Goal: Task Accomplishment & Management: Manage account settings

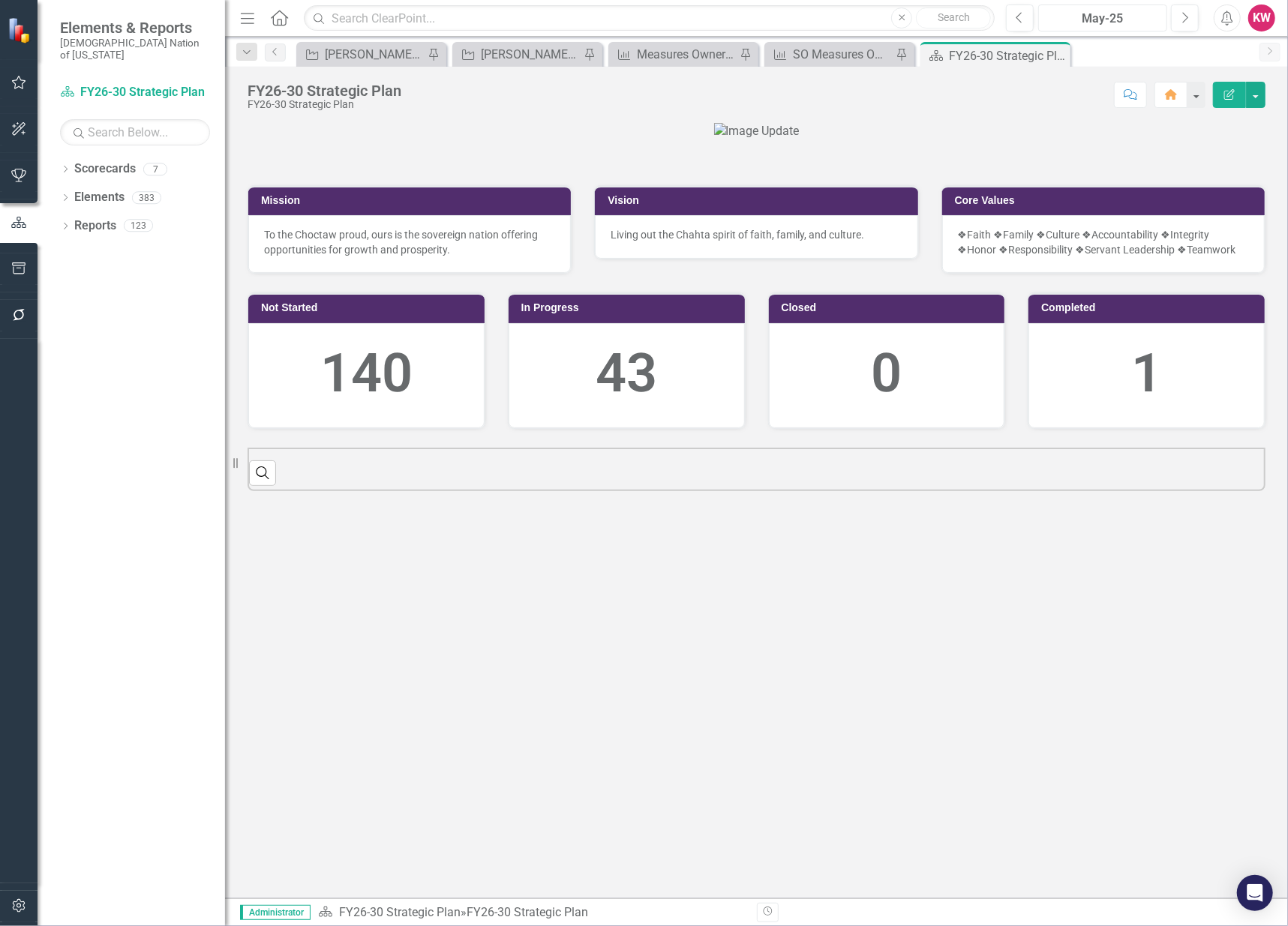
click at [1105, 20] on div "May-25" at bounding box center [1102, 18] width 118 height 18
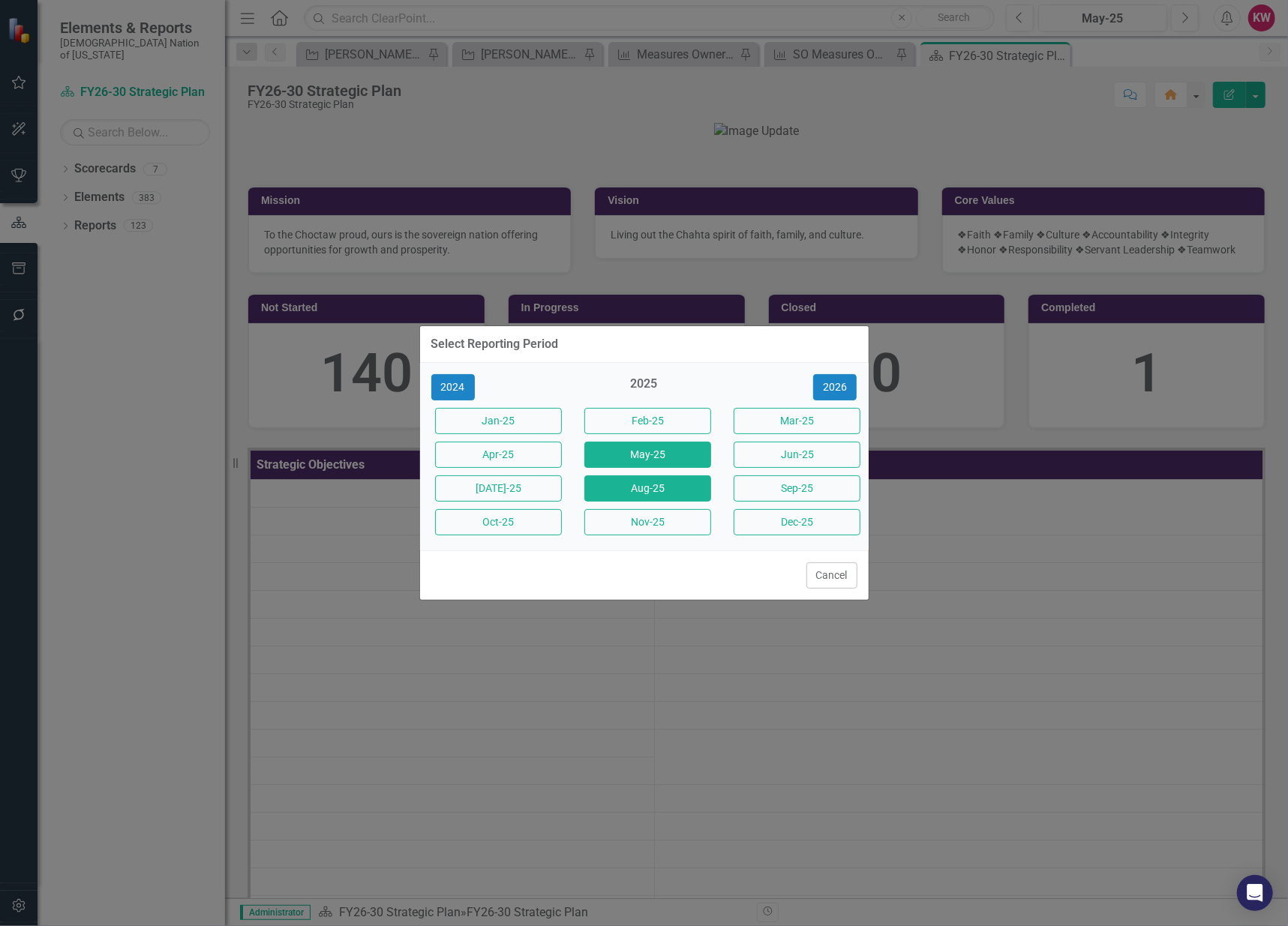
click at [626, 489] on button "Aug-25" at bounding box center [648, 489] width 127 height 27
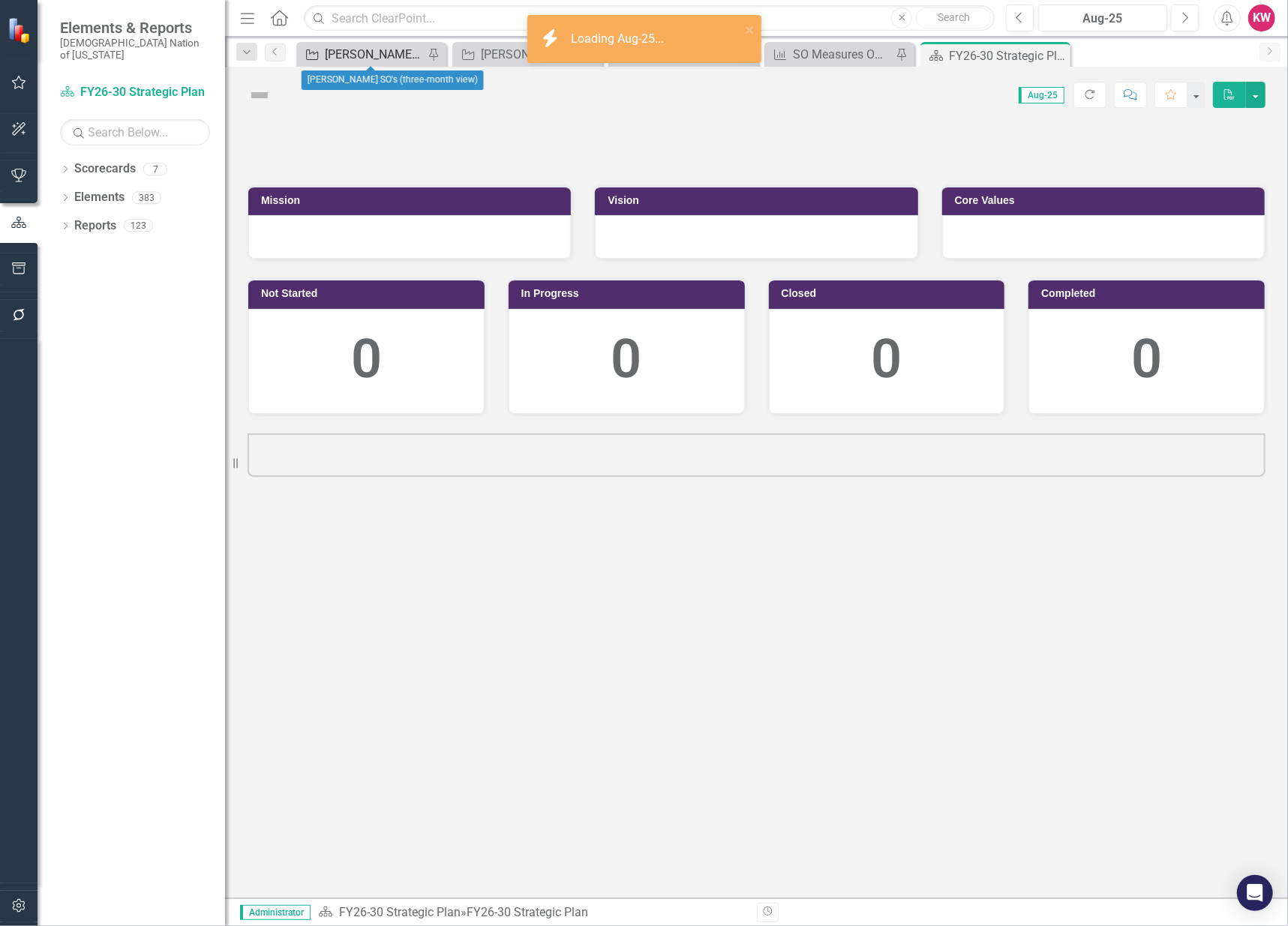
click at [340, 52] on div "[PERSON_NAME] SO's (three-month view)" at bounding box center [374, 54] width 99 height 19
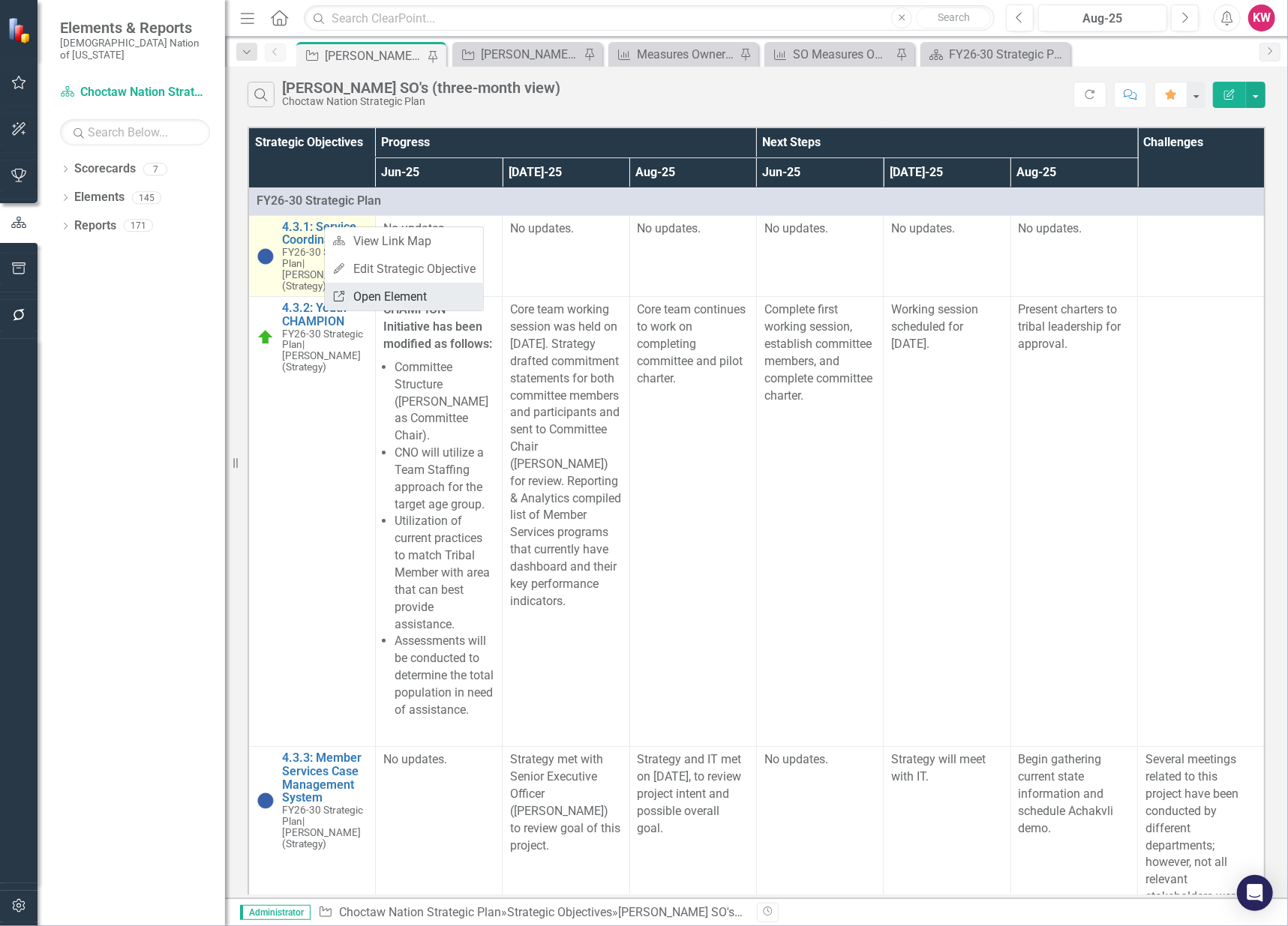
click at [379, 303] on link "Link Open Element" at bounding box center [404, 296] width 158 height 27
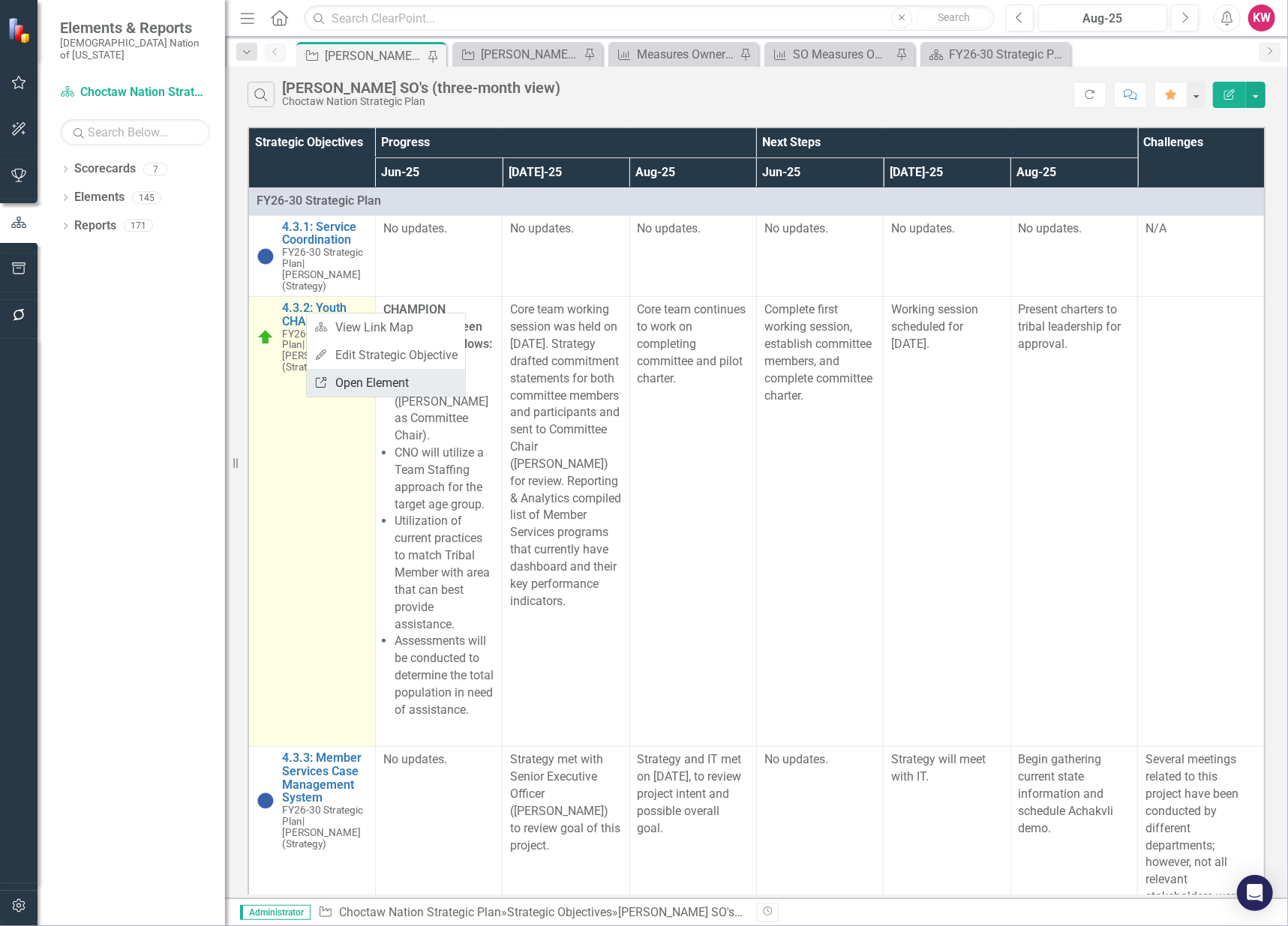
click at [344, 383] on link "Link Open Element" at bounding box center [386, 382] width 158 height 27
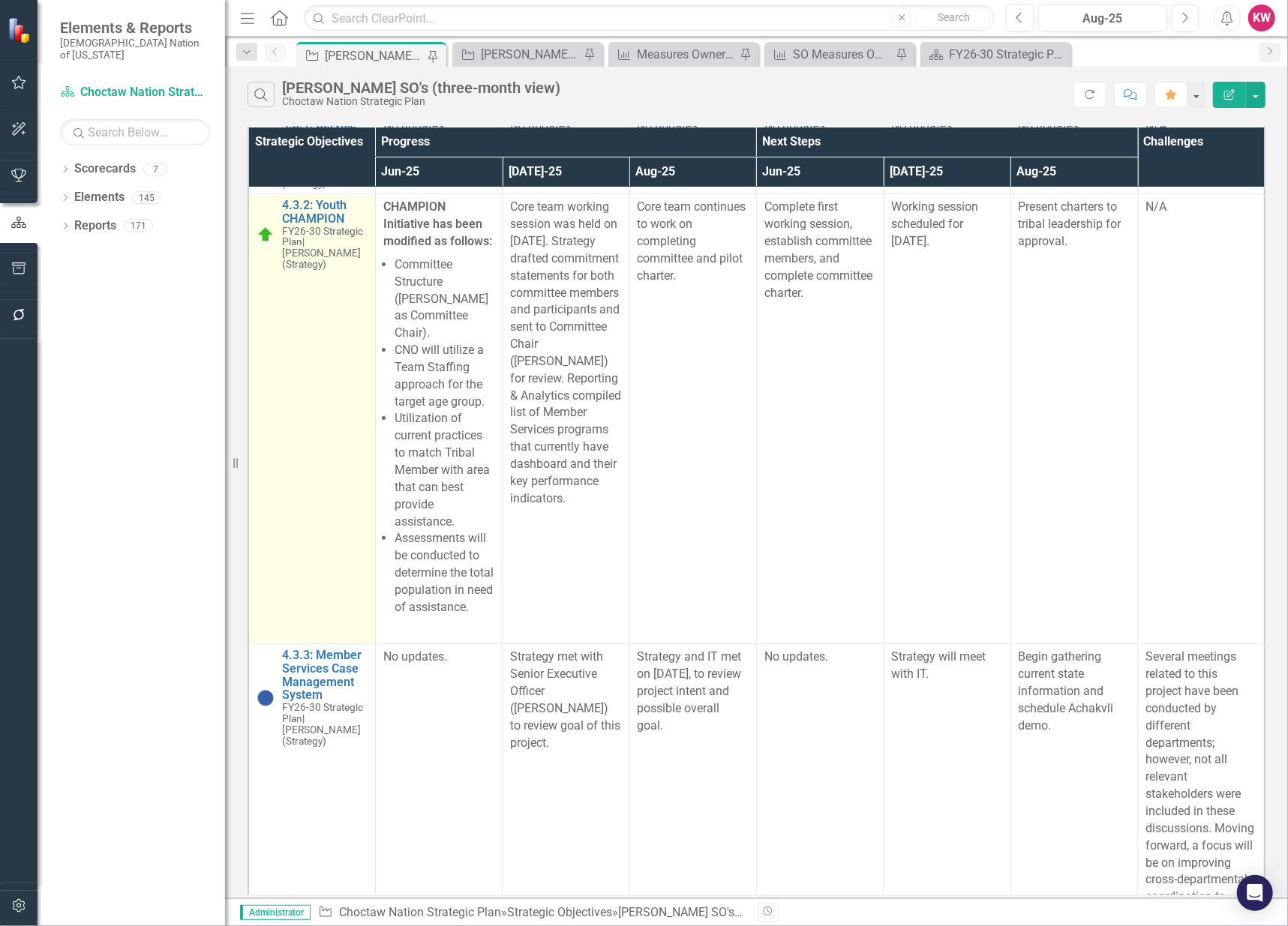
scroll to position [176, 0]
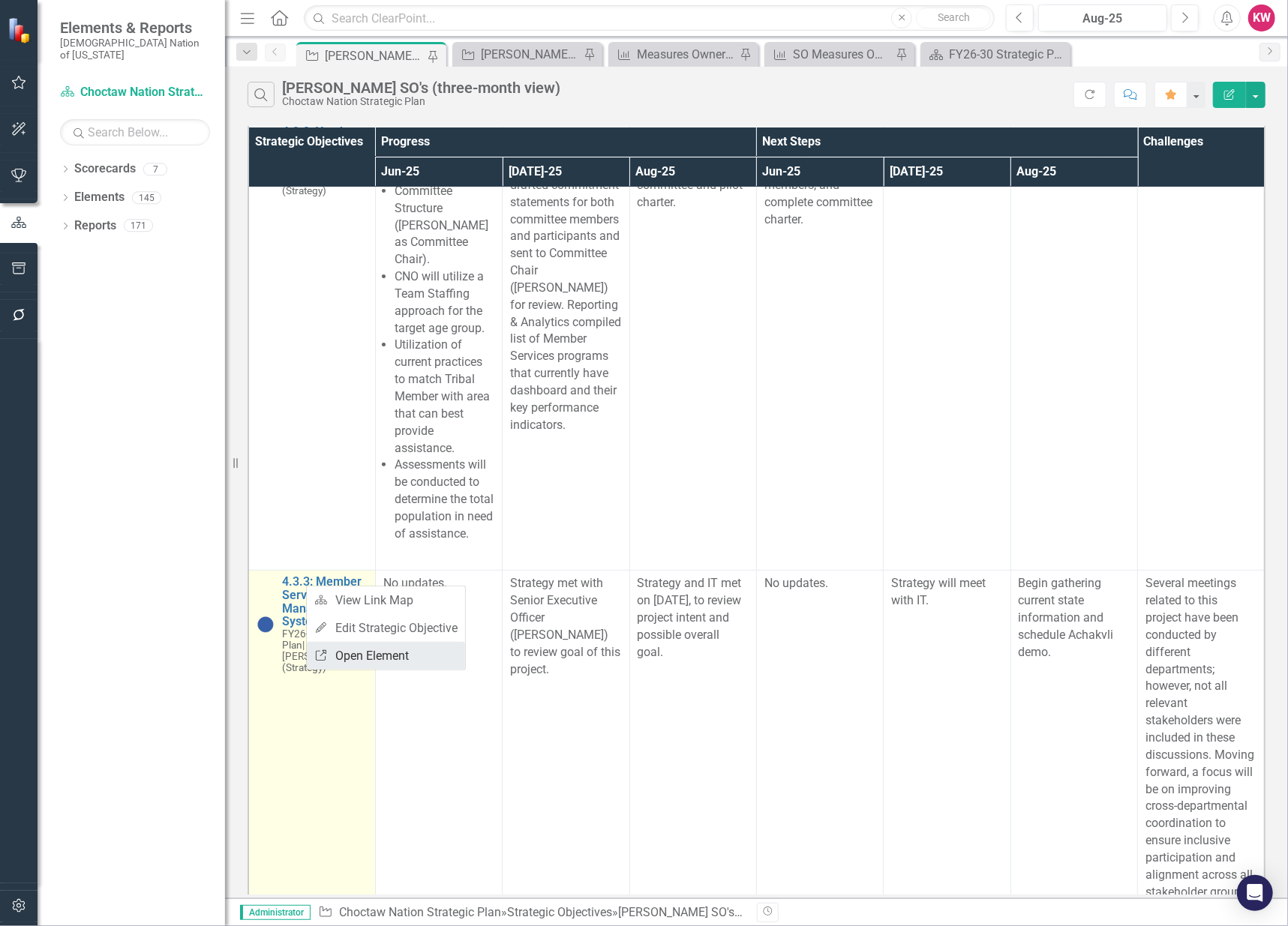
click at [360, 657] on link "Link Open Element" at bounding box center [386, 655] width 158 height 27
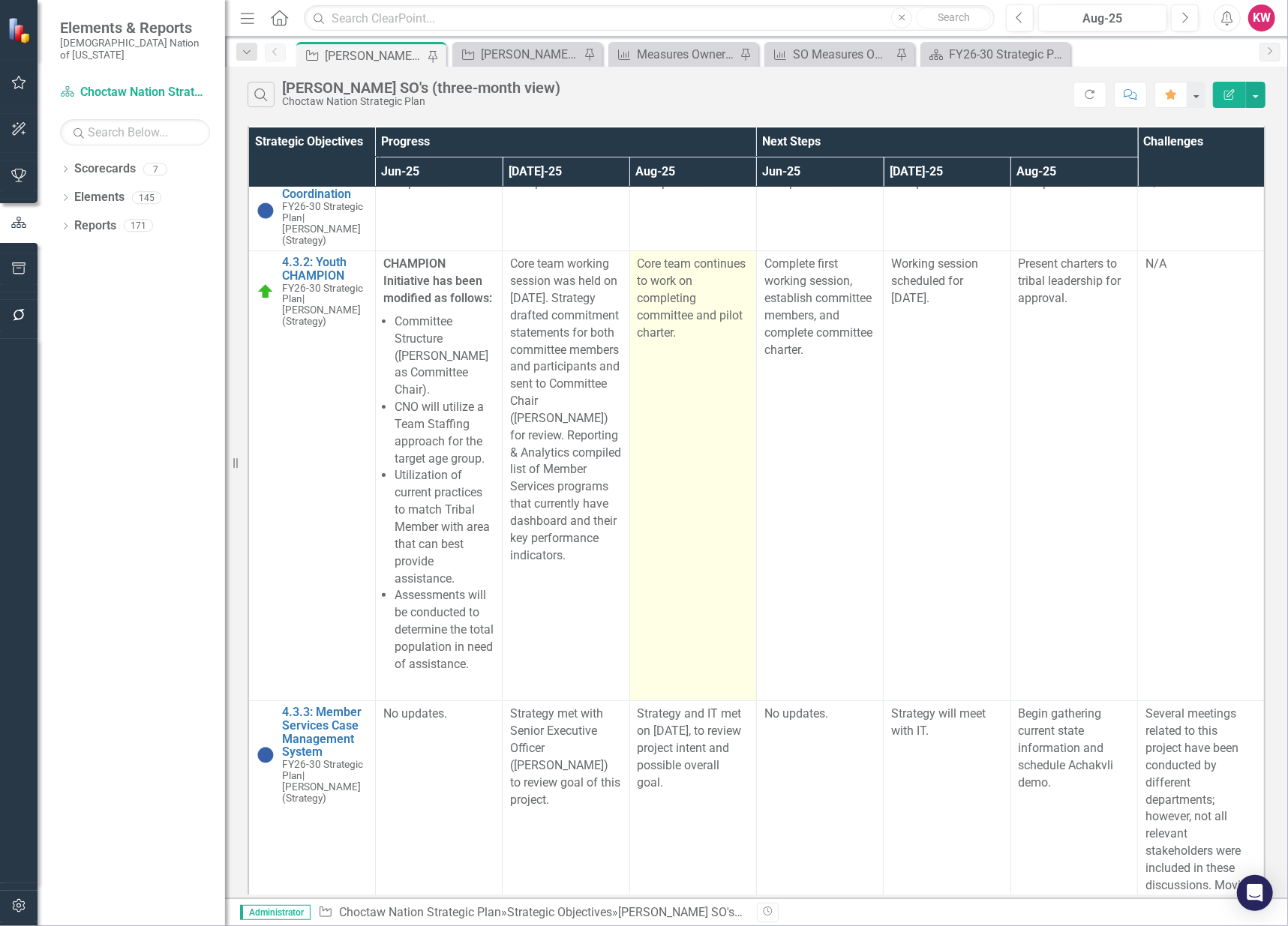
scroll to position [0, 0]
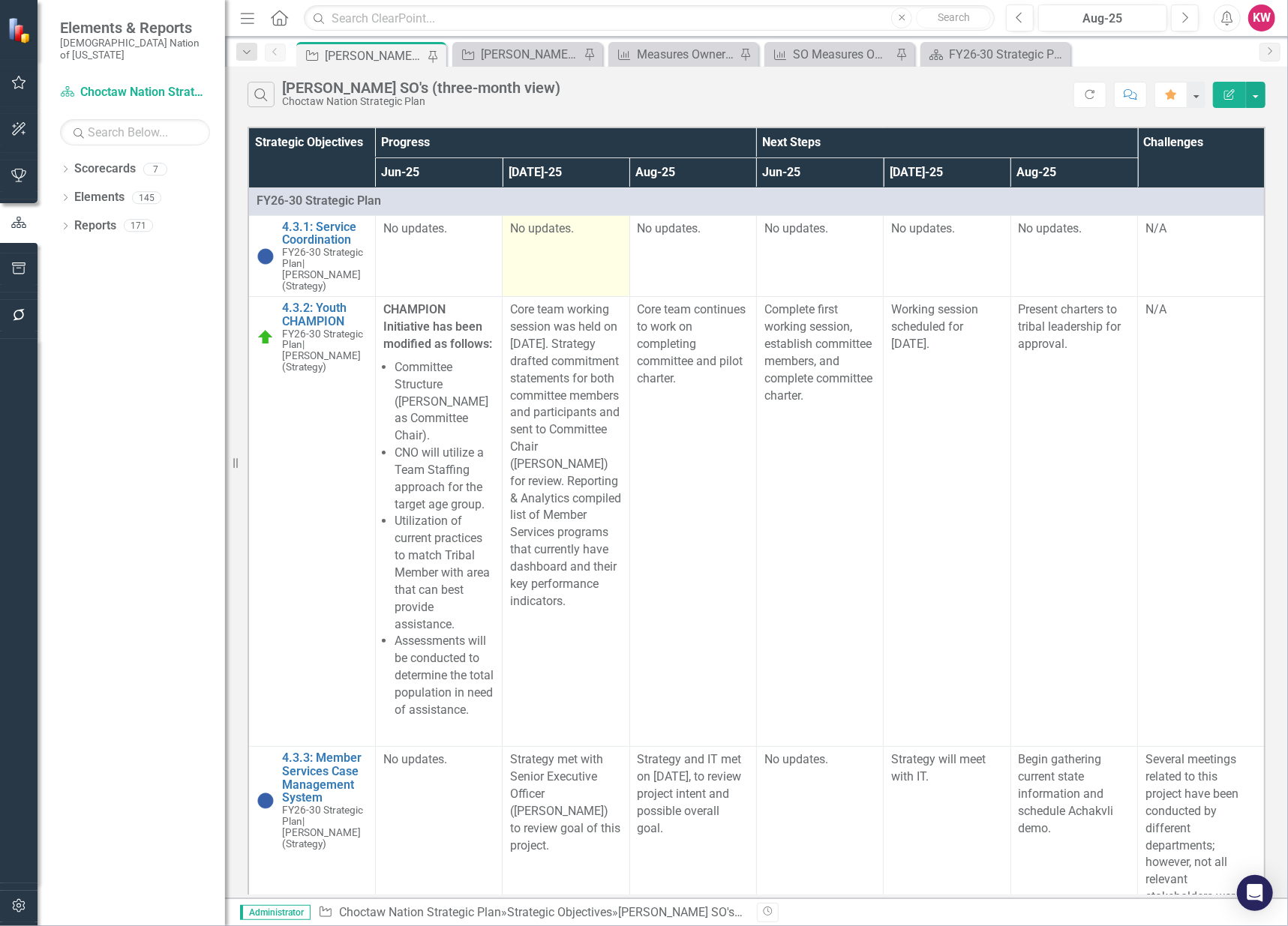
click at [575, 275] on td "No updates." at bounding box center [566, 256] width 127 height 82
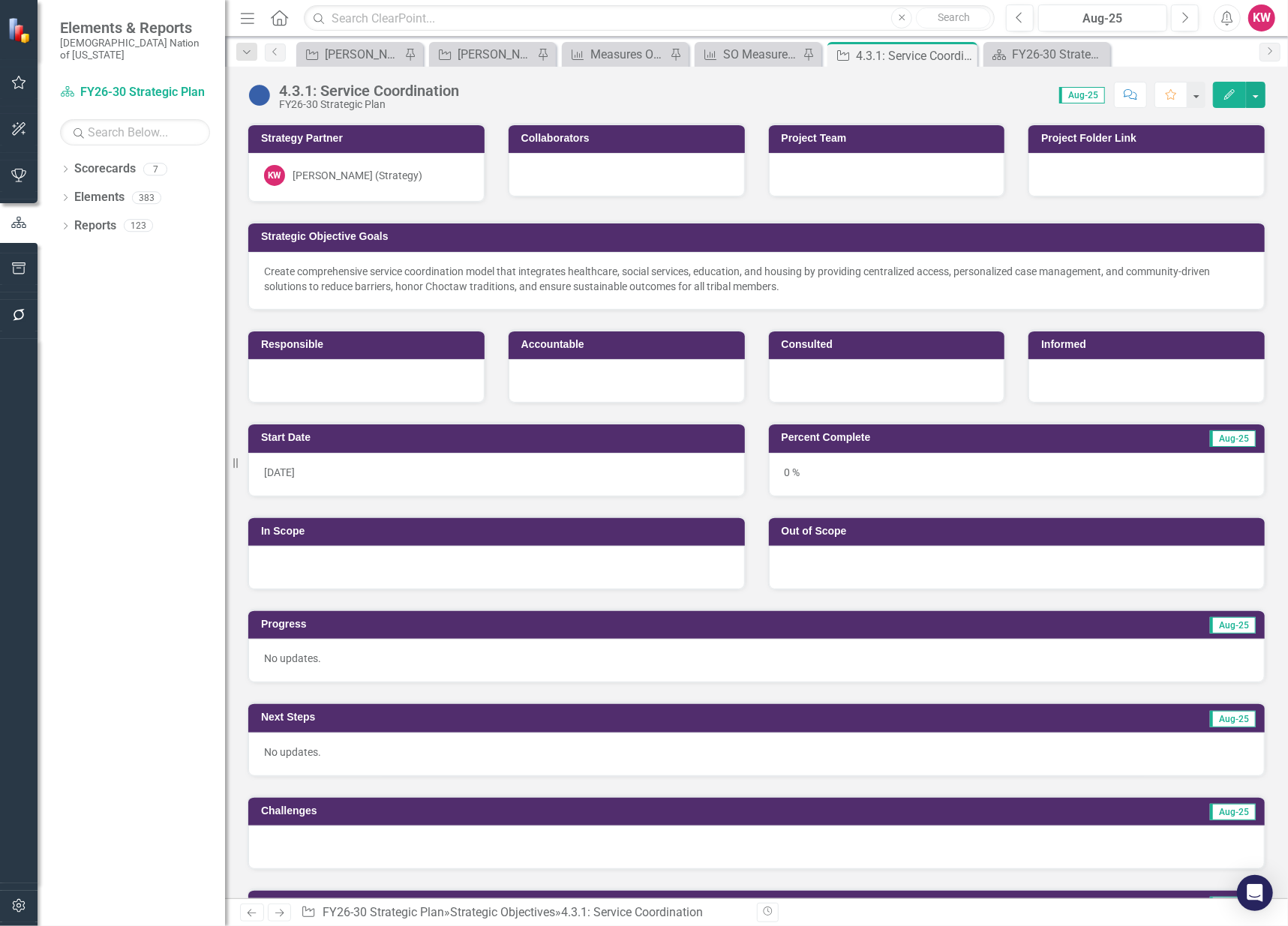
scroll to position [416, 0]
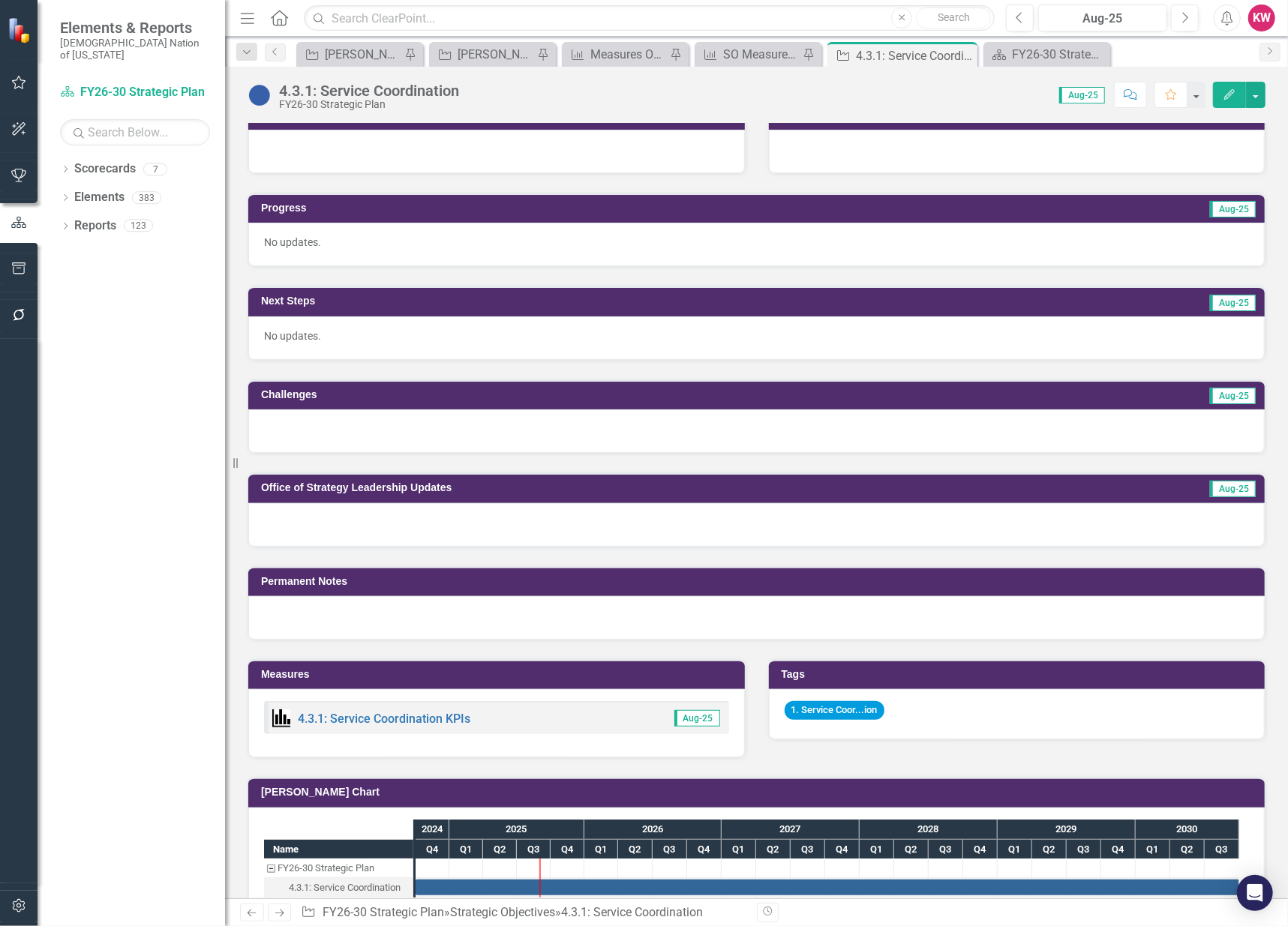
click at [297, 423] on div at bounding box center [756, 431] width 1016 height 44
click at [297, 422] on div at bounding box center [756, 431] width 1016 height 44
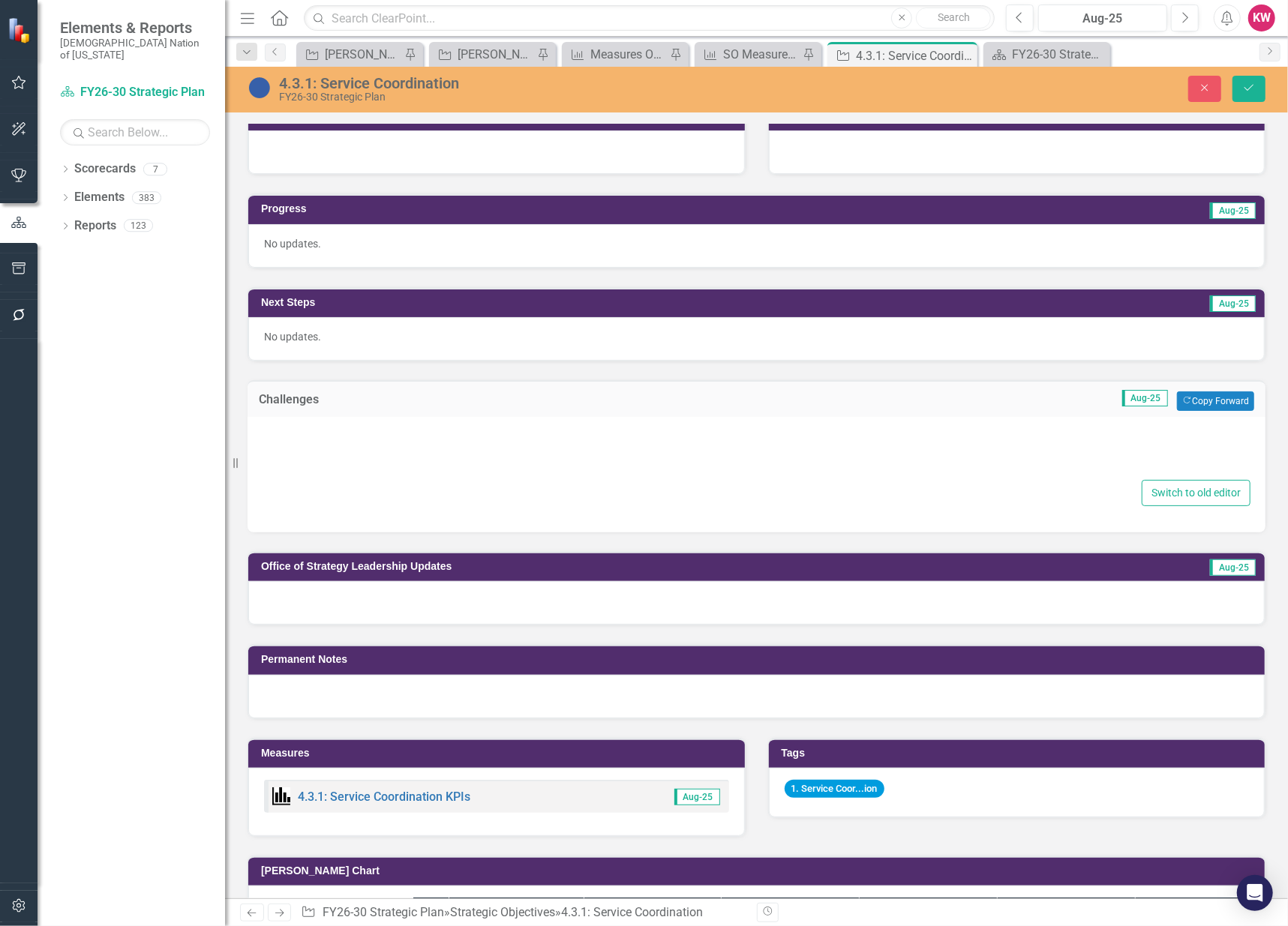
click at [300, 505] on div "Switch to old editor" at bounding box center [756, 475] width 1018 height 116
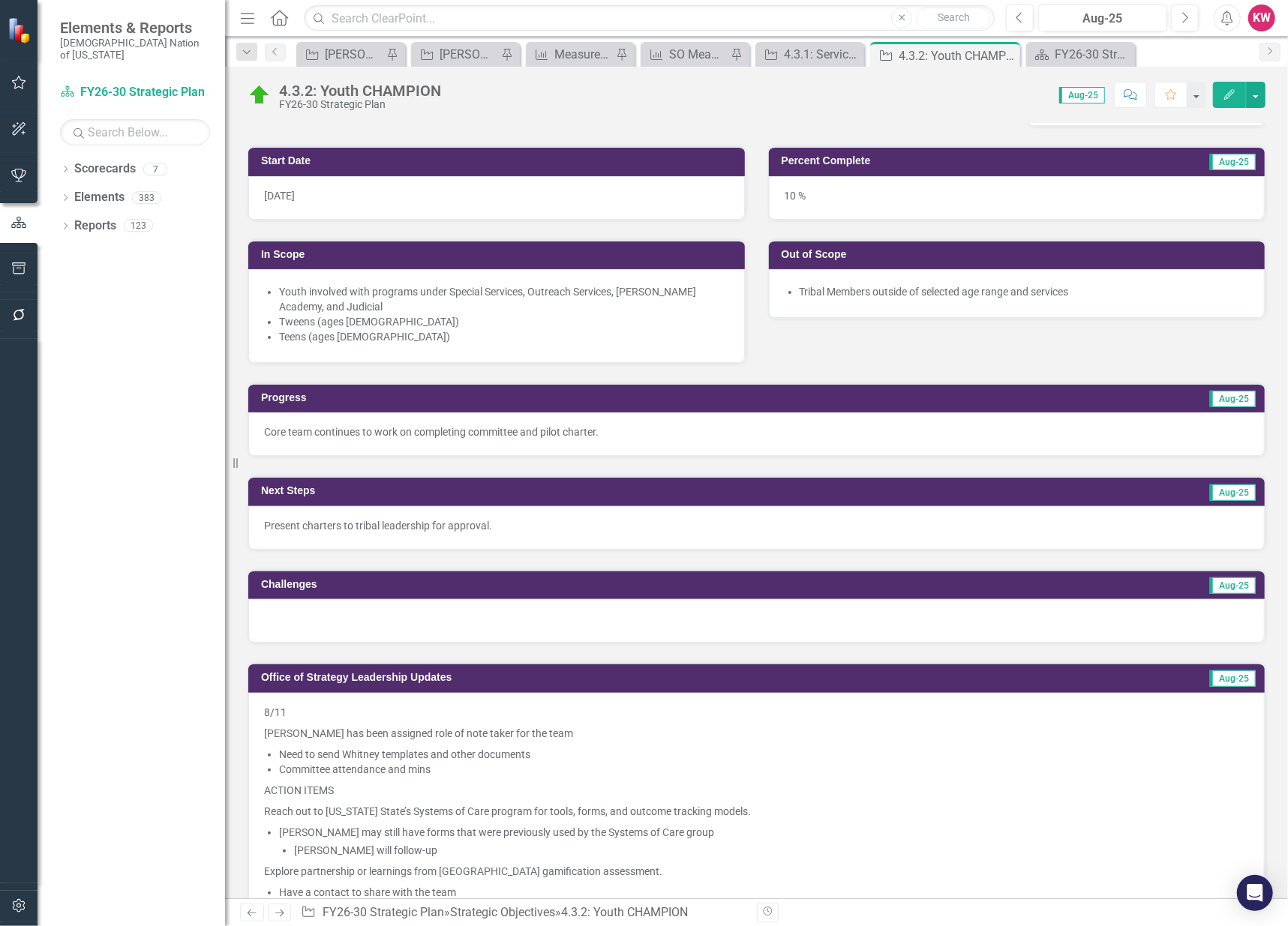
scroll to position [333, 0]
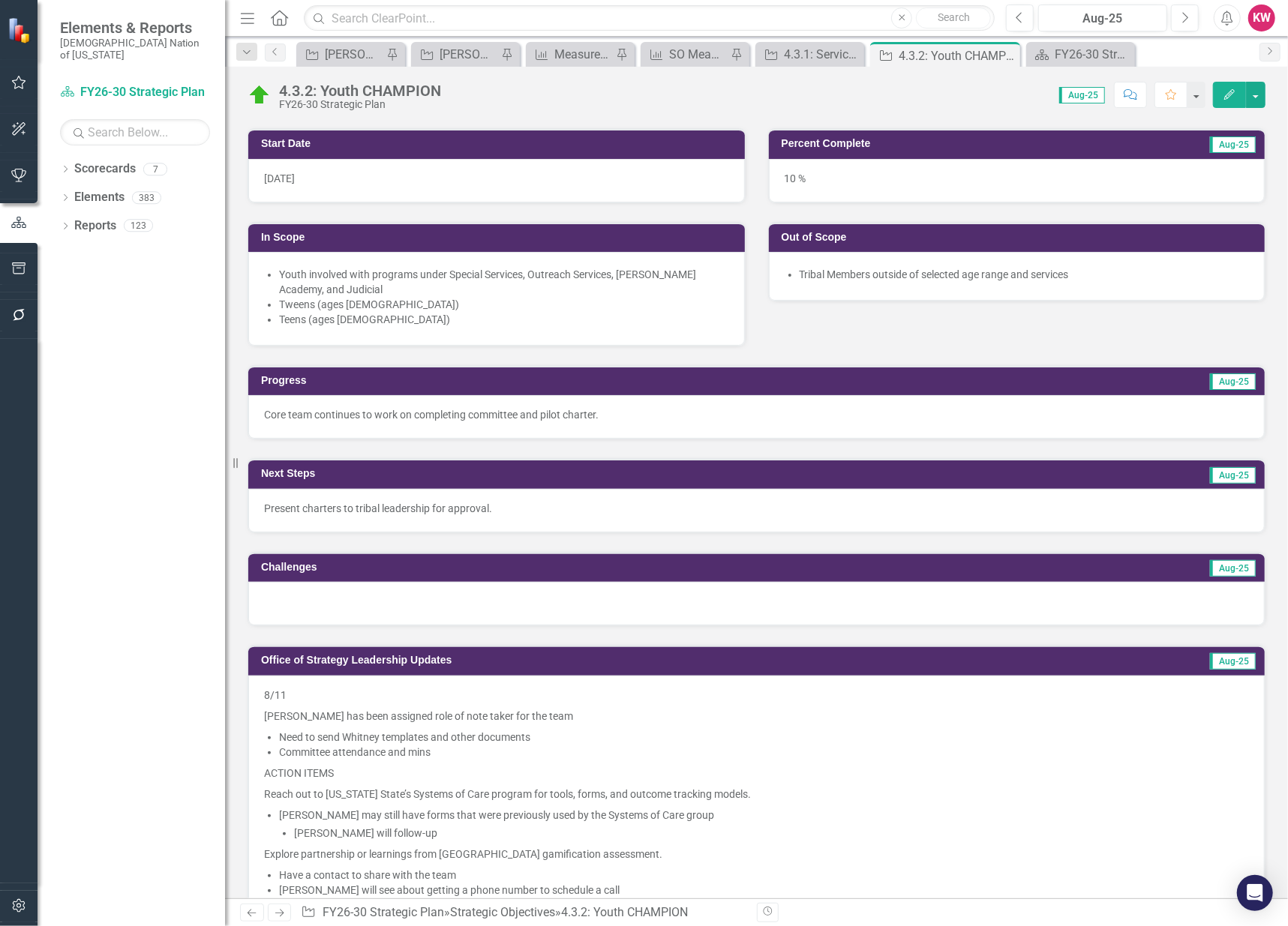
click at [315, 599] on div at bounding box center [756, 604] width 1016 height 44
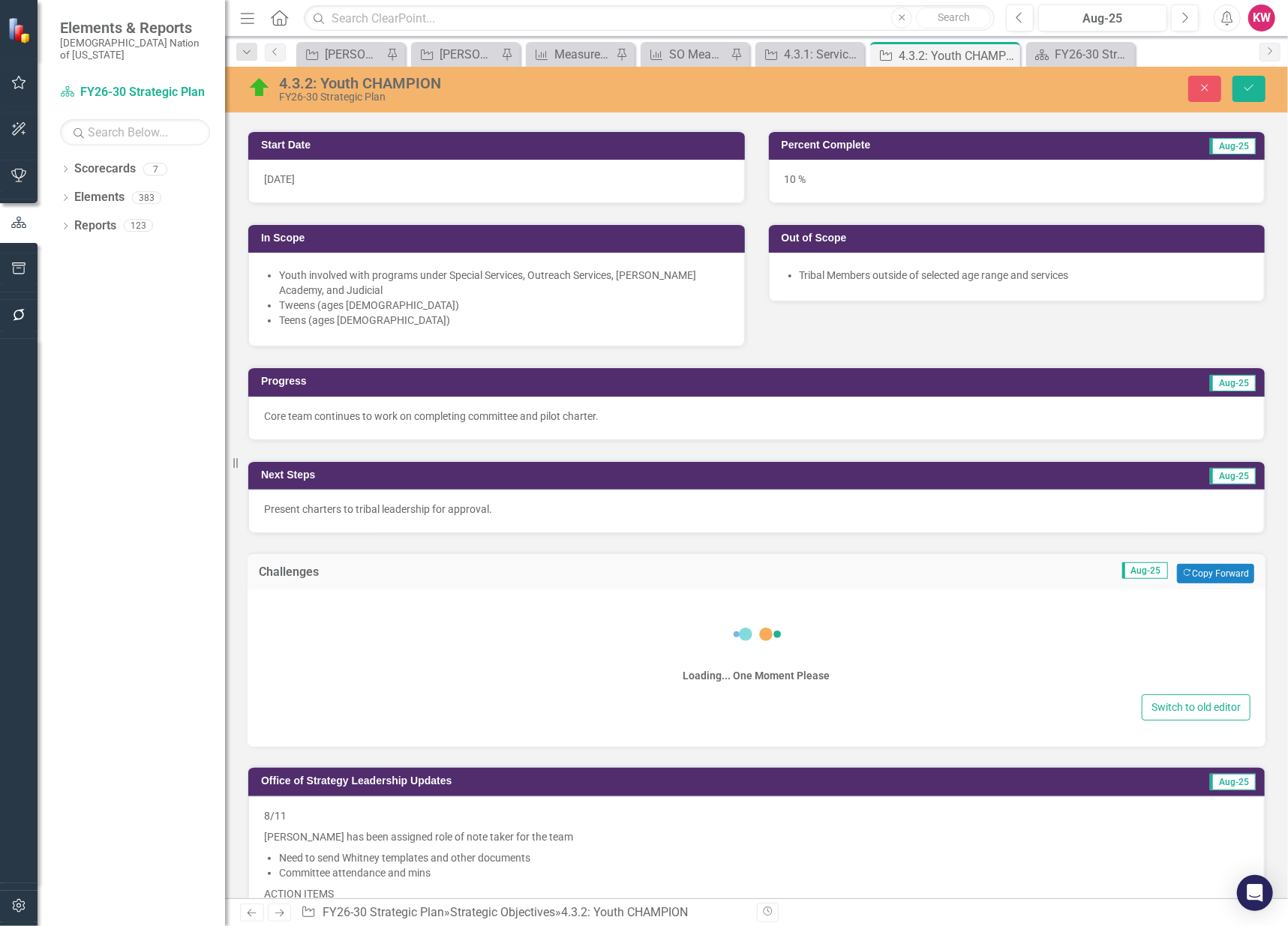
click at [306, 681] on div "Loading... One Moment Please Switch to old editor" at bounding box center [756, 668] width 1018 height 157
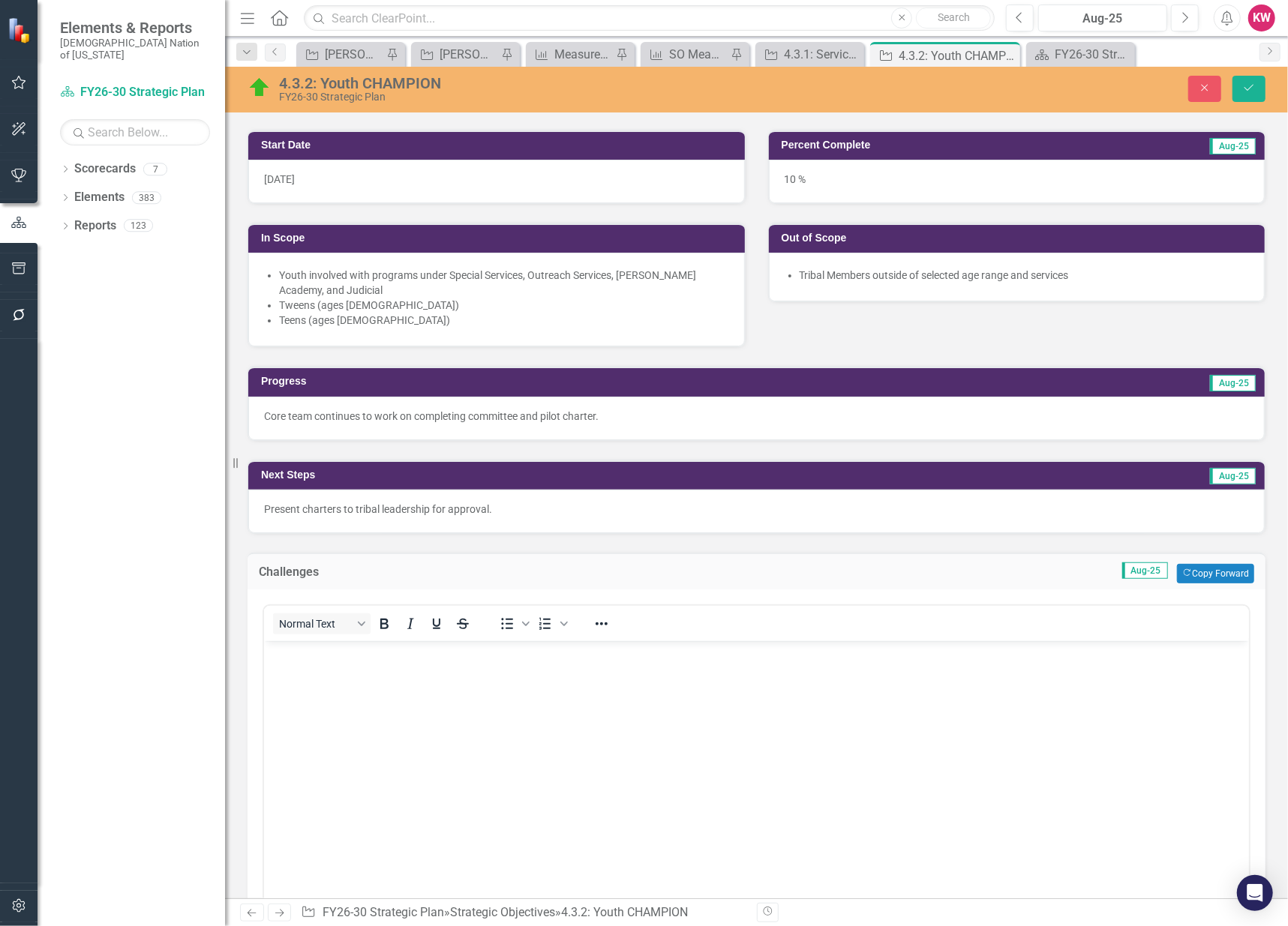
scroll to position [0, 0]
click at [308, 659] on p "Rich Text Area. Press ALT-0 for help." at bounding box center [755, 654] width 977 height 18
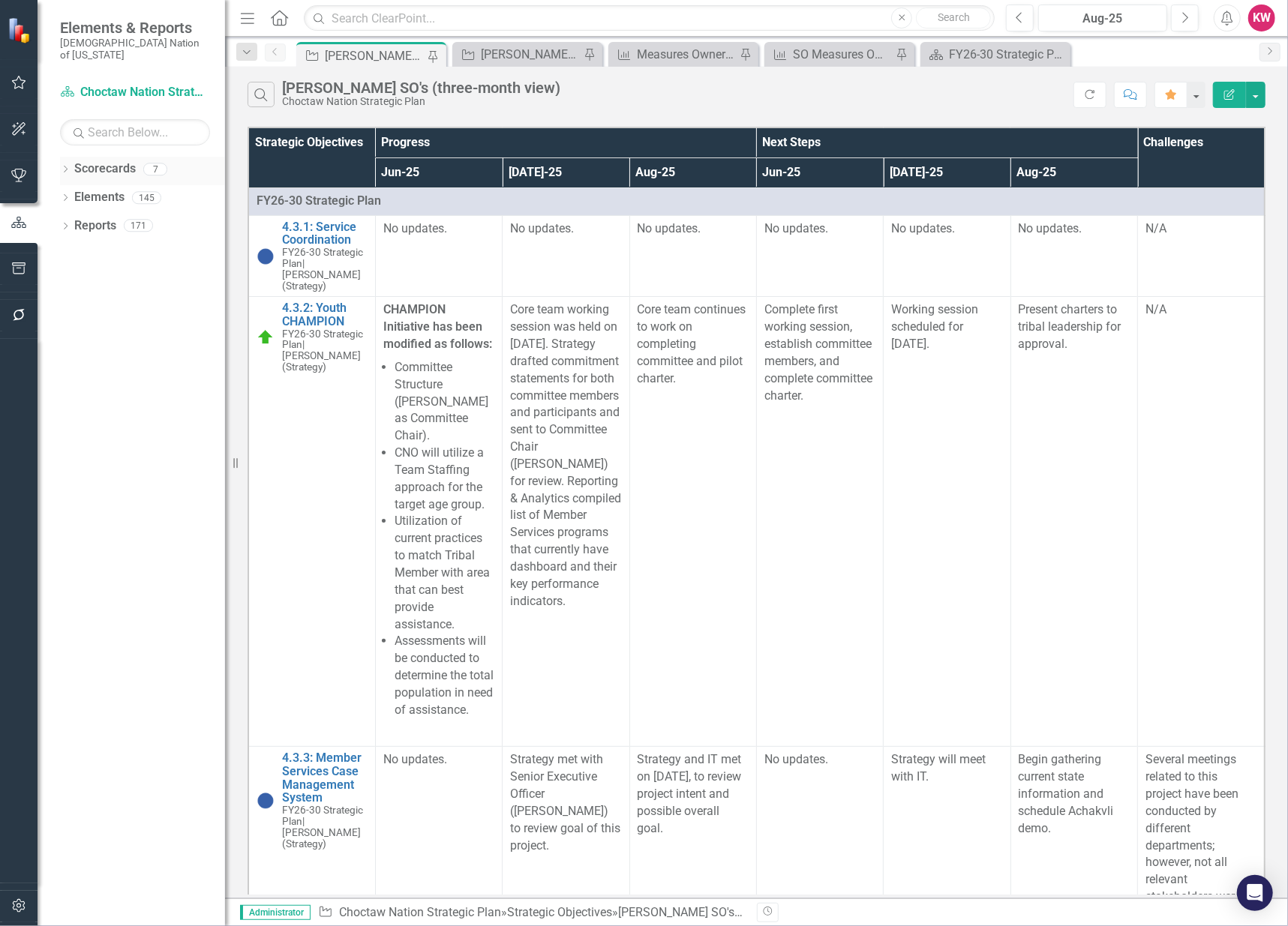
click at [65, 167] on icon "Dropdown" at bounding box center [64, 171] width 10 height 9
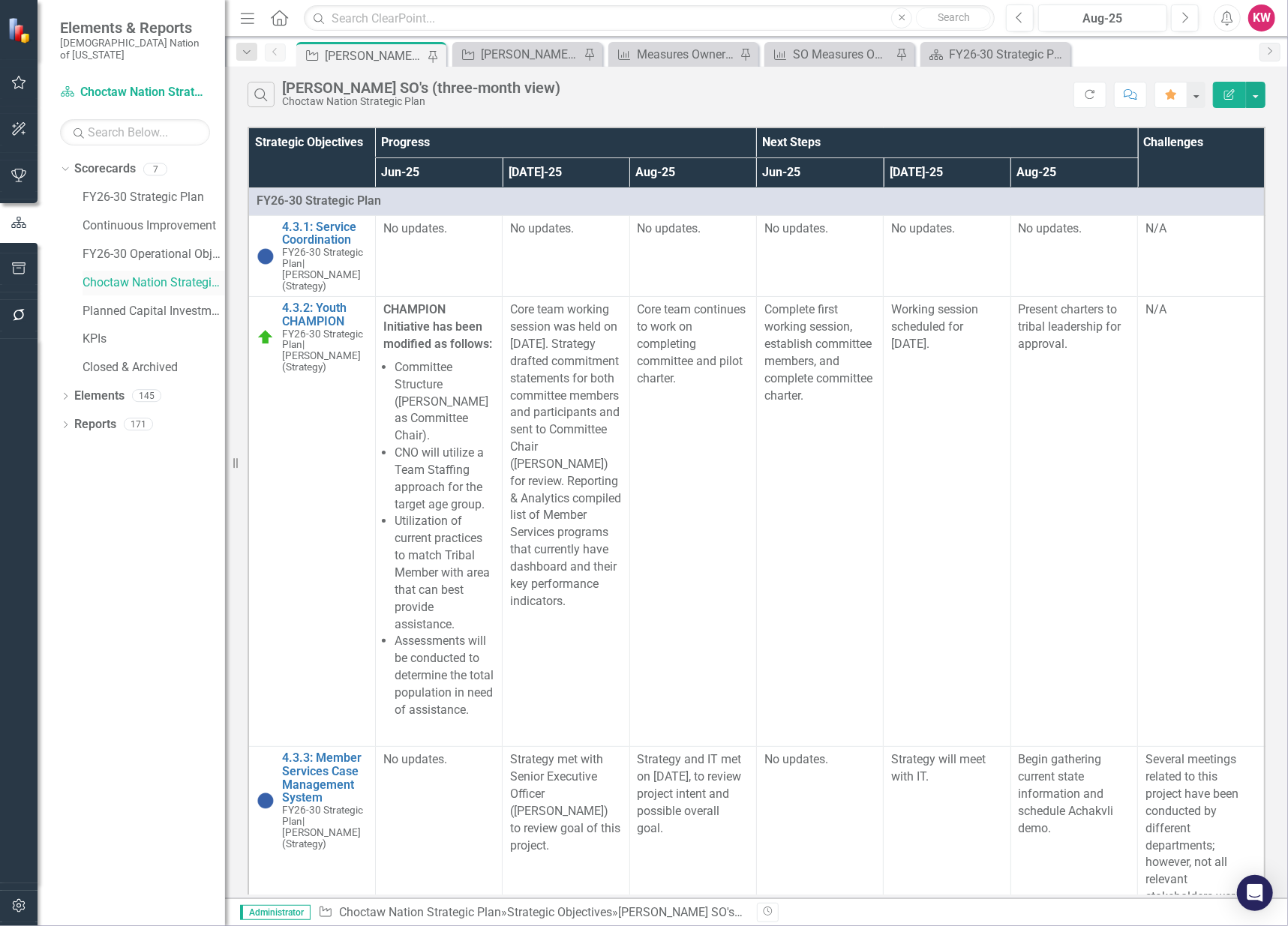
click at [117, 275] on link "Choctaw Nation Strategic Plan" at bounding box center [154, 283] width 142 height 17
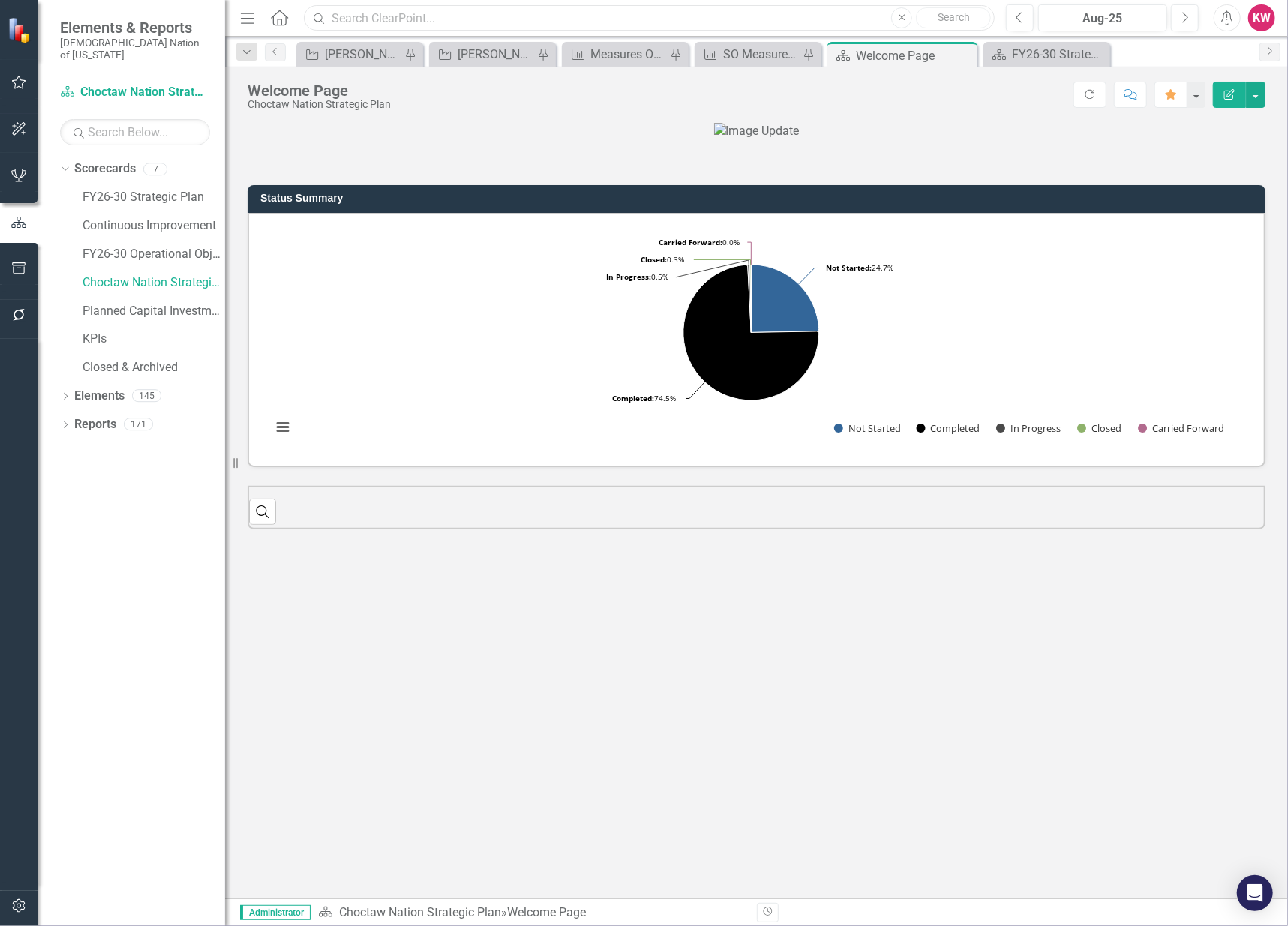
click at [346, 16] on input "text" at bounding box center [649, 19] width 691 height 27
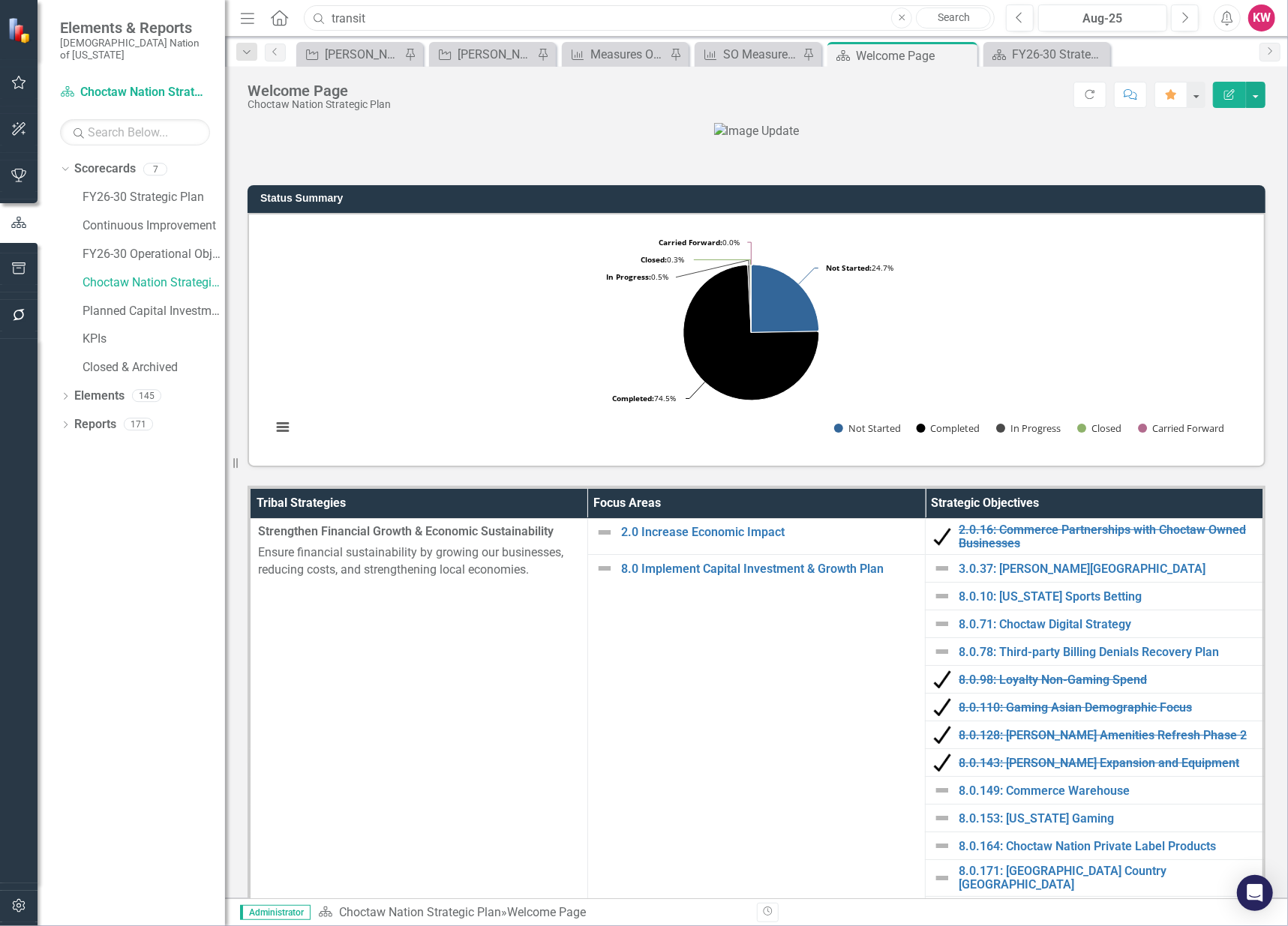
drag, startPoint x: 383, startPoint y: 16, endPoint x: 318, endPoint y: 6, distance: 65.8
click at [318, 6] on input "transit" at bounding box center [649, 19] width 691 height 27
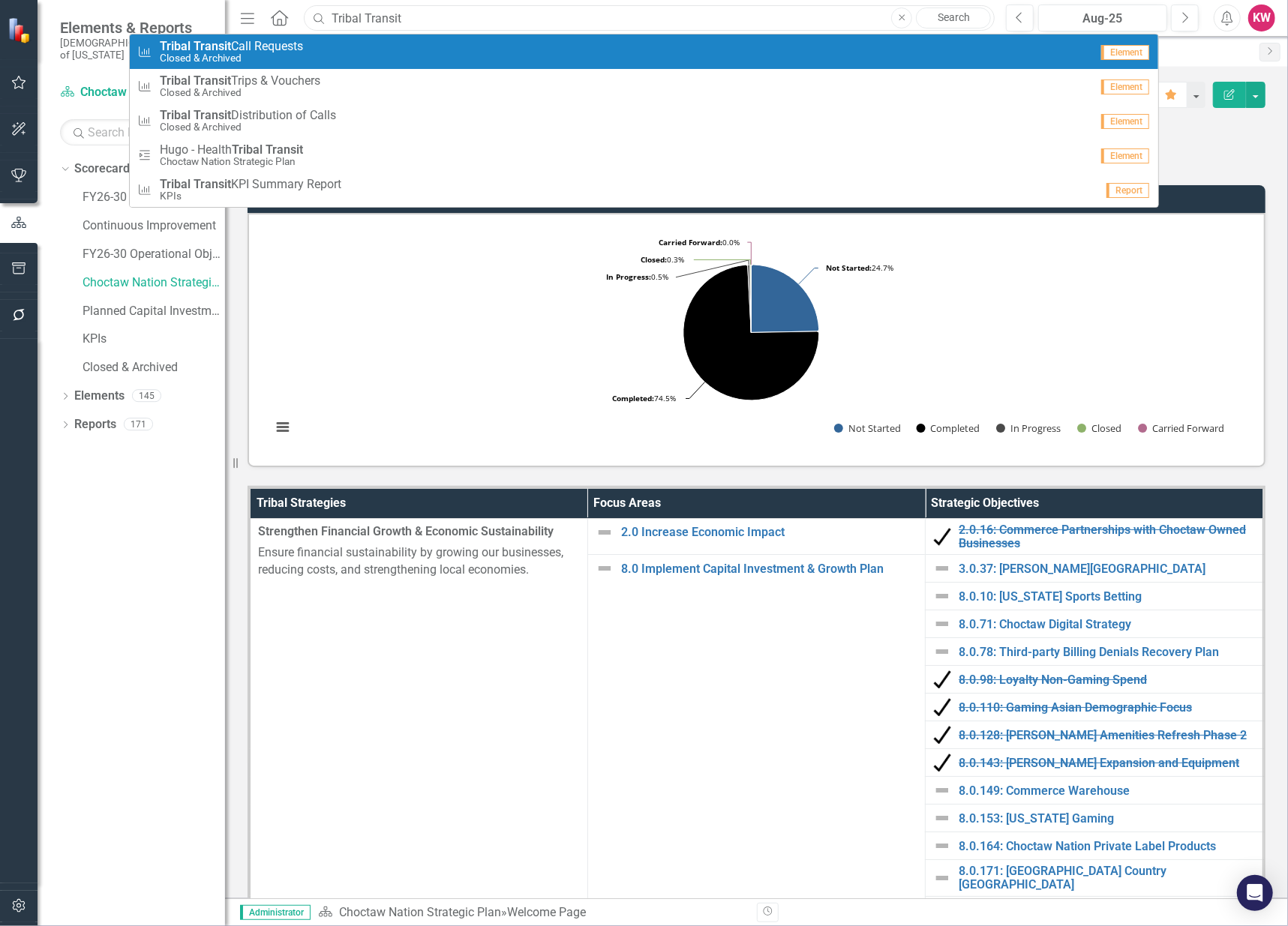
type input "Tribal Transit"
click at [300, 53] on small "Closed & Archived" at bounding box center [231, 58] width 143 height 11
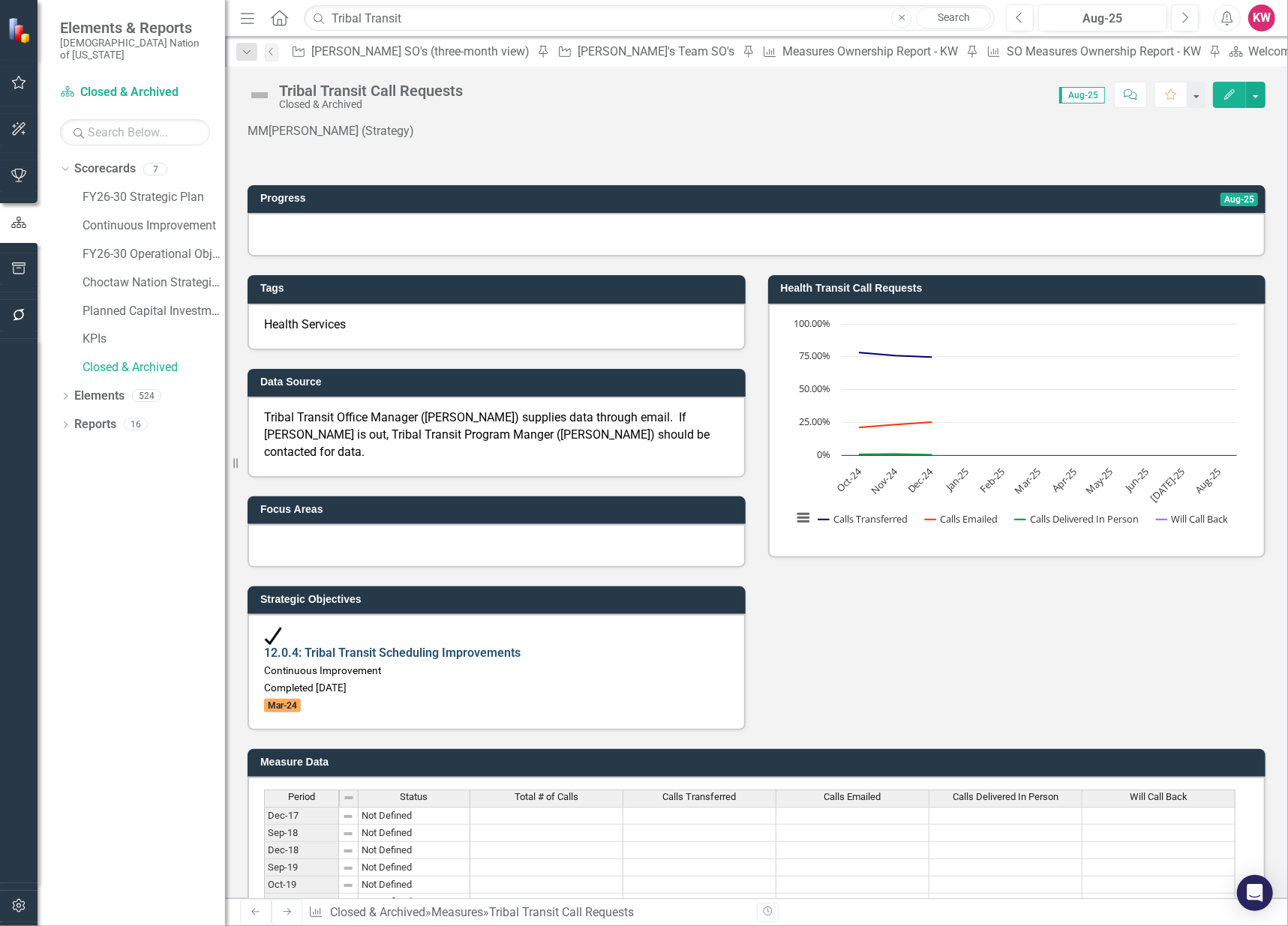
click at [447, 645] on link "12.0.4: Tribal Transit Scheduling Improvements" at bounding box center [392, 652] width 257 height 14
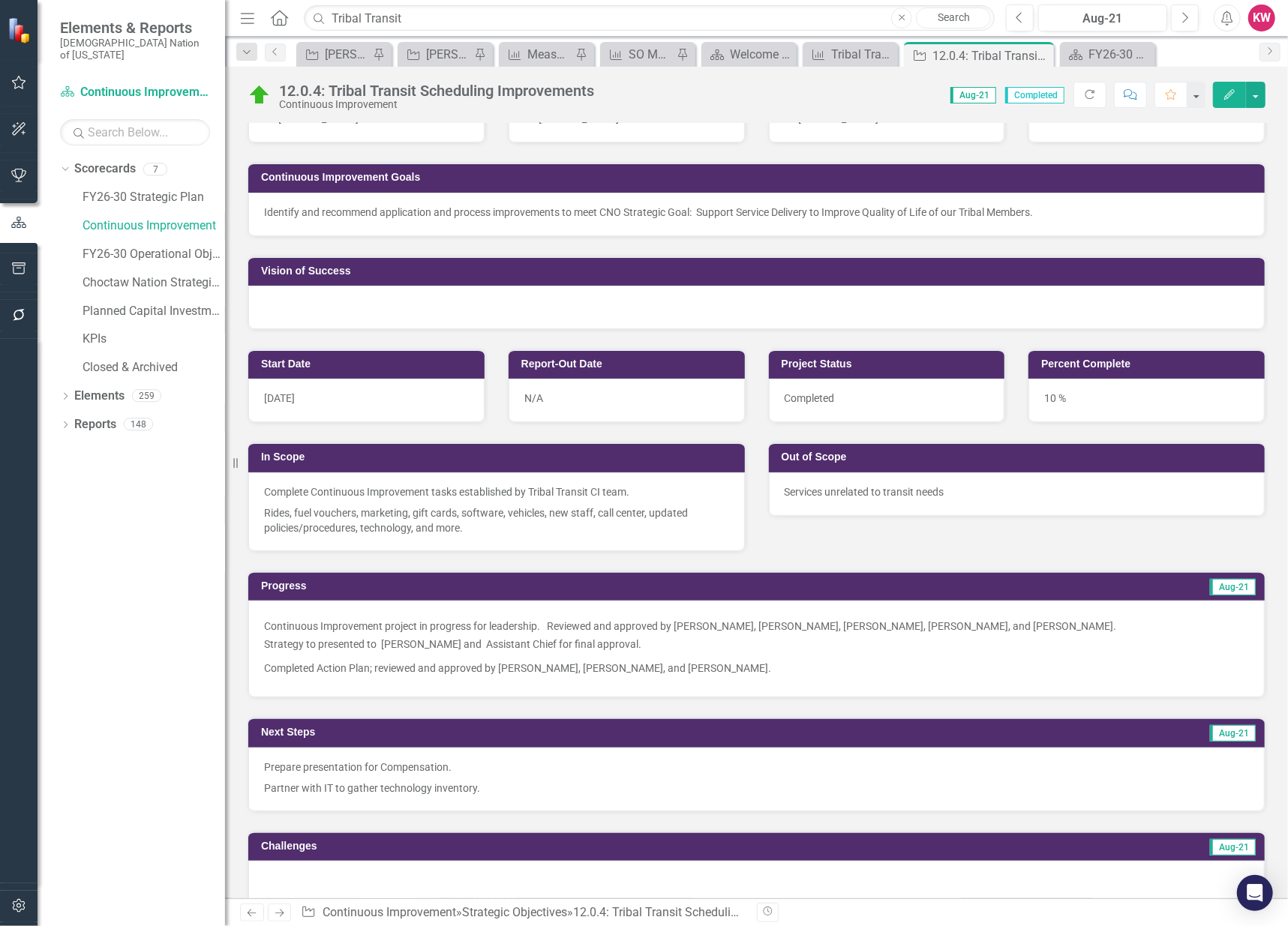
scroll to position [250, 0]
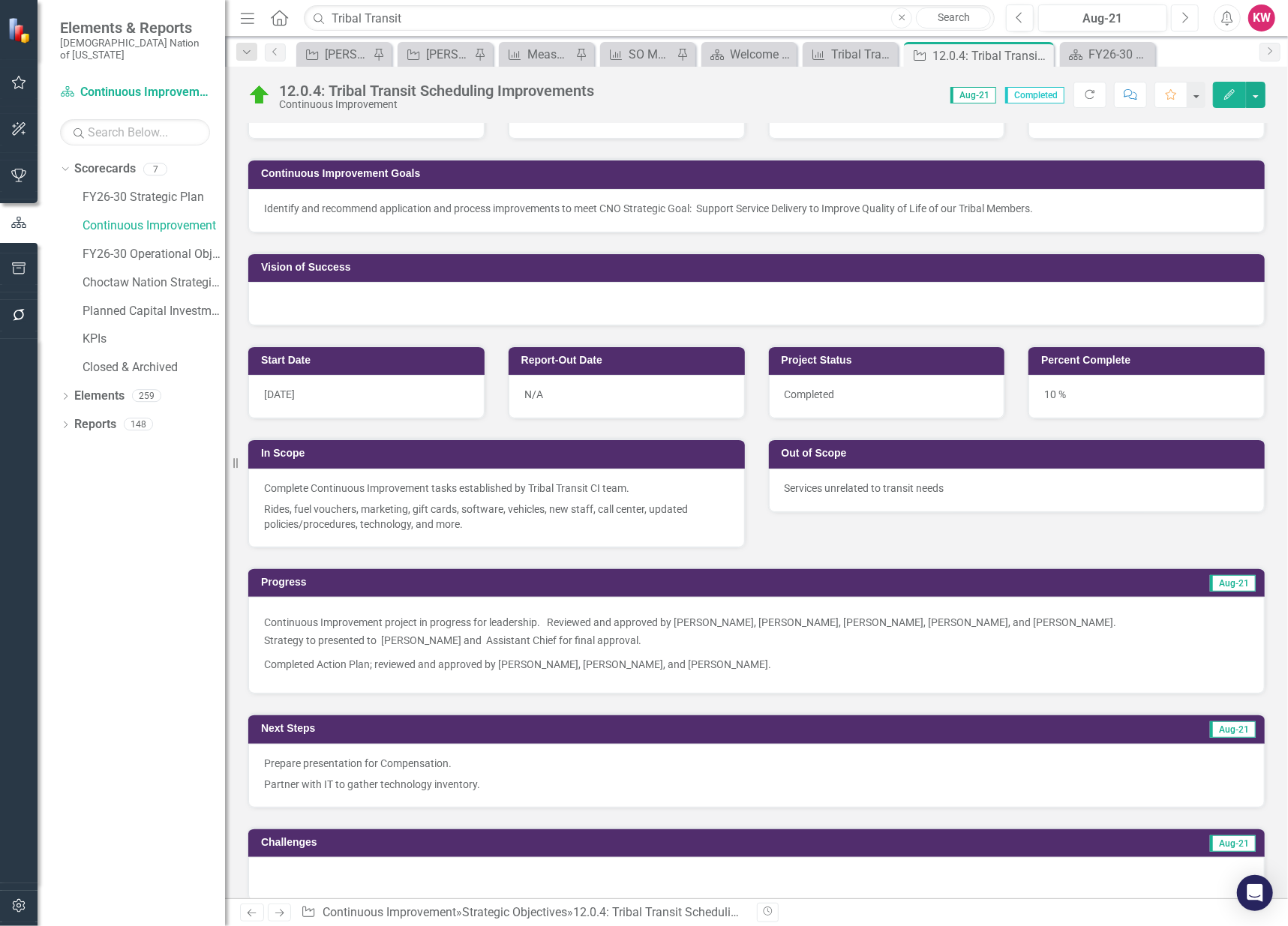
click at [1193, 21] on button "Next" at bounding box center [1184, 18] width 27 height 27
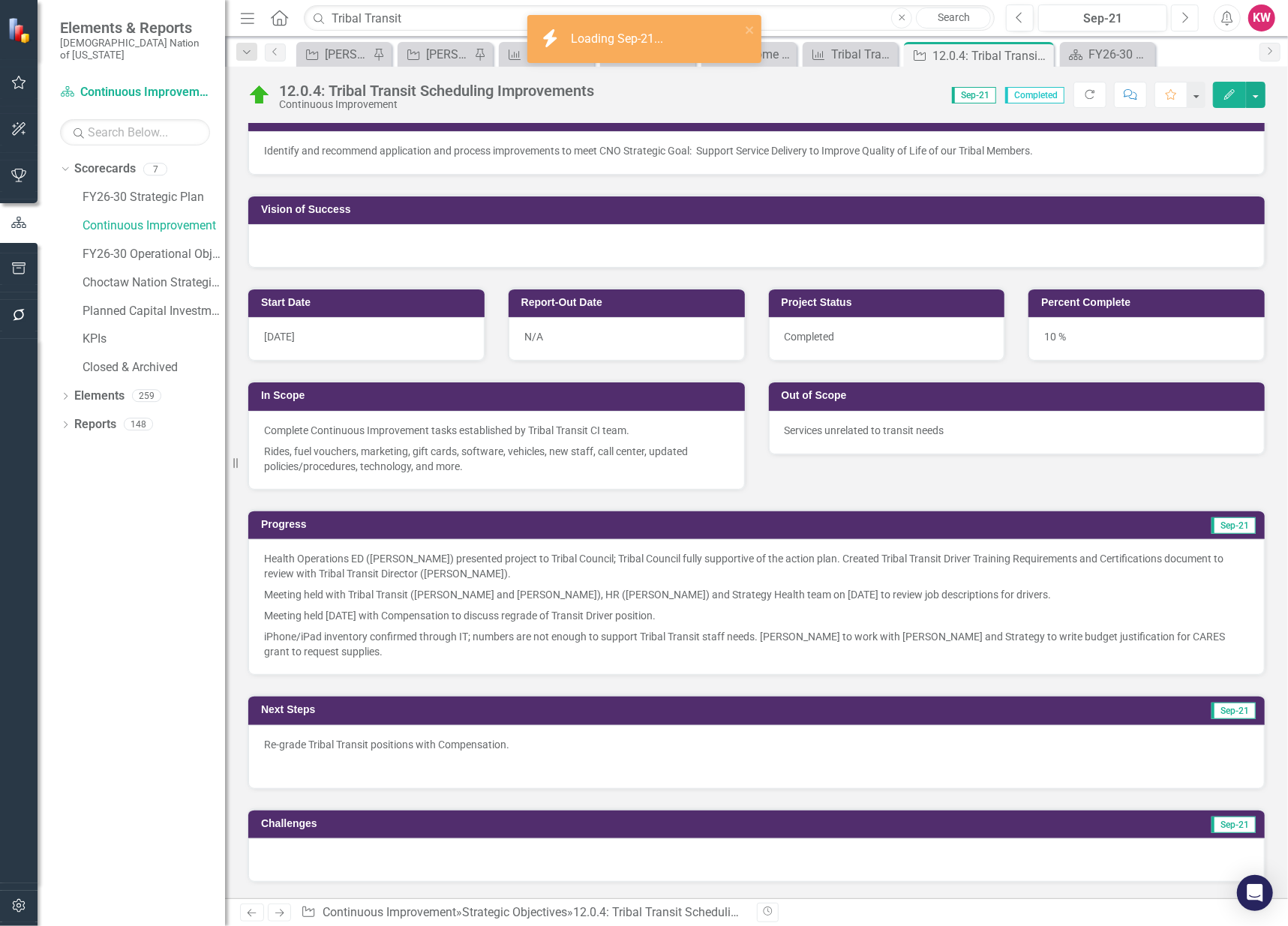
scroll to position [333, 0]
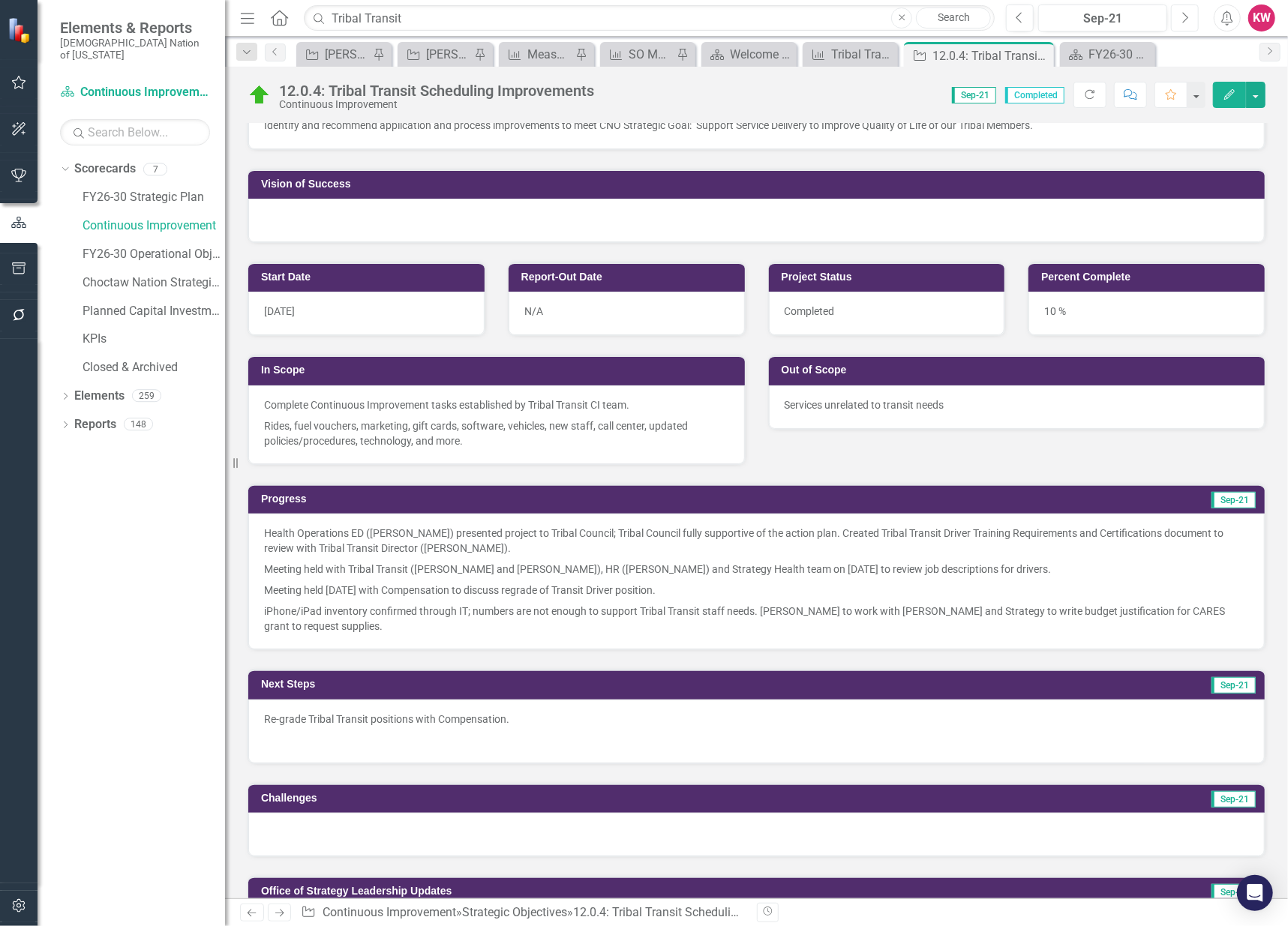
click at [1179, 16] on button "Next" at bounding box center [1184, 18] width 27 height 27
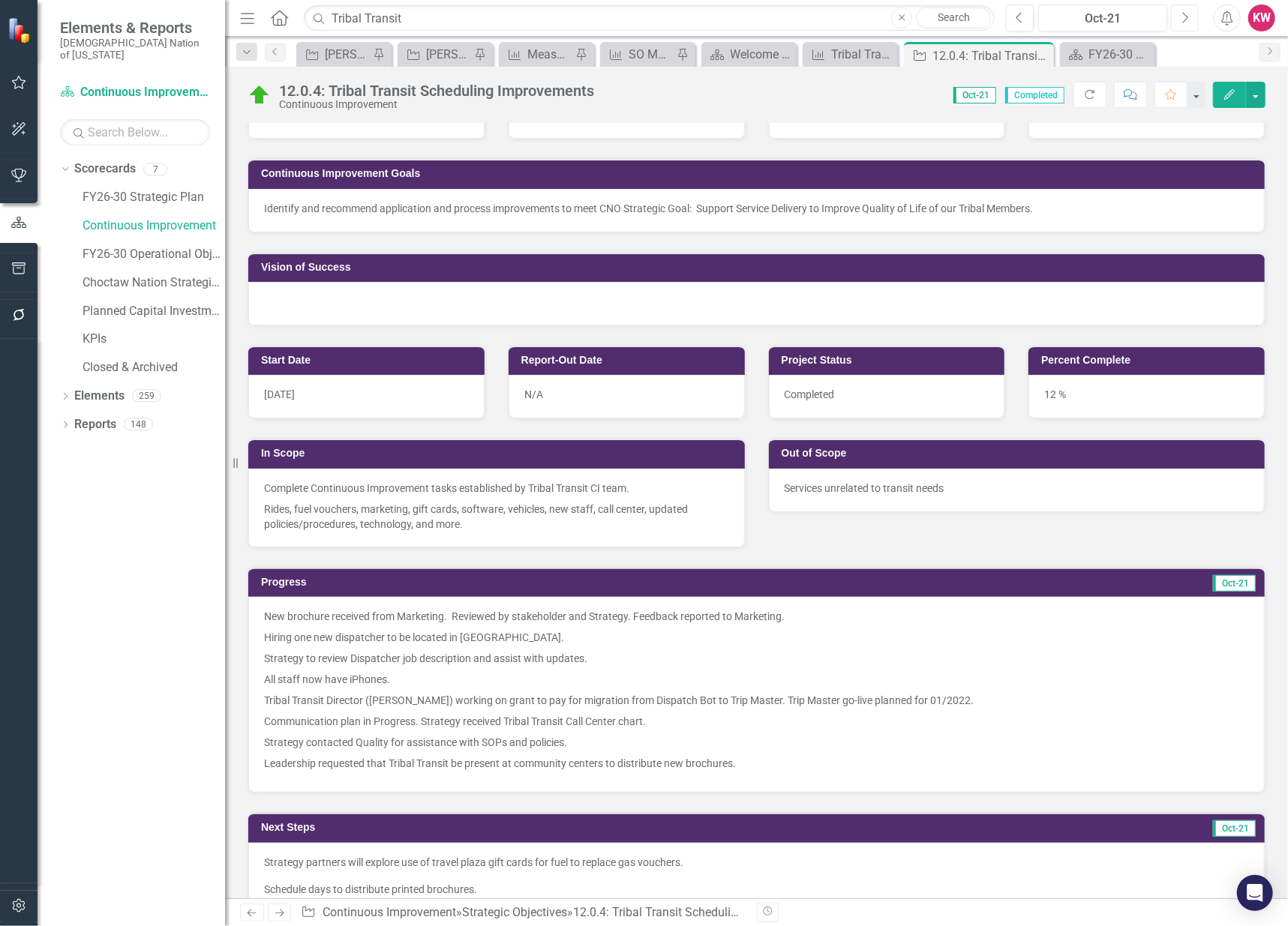
scroll to position [416, 0]
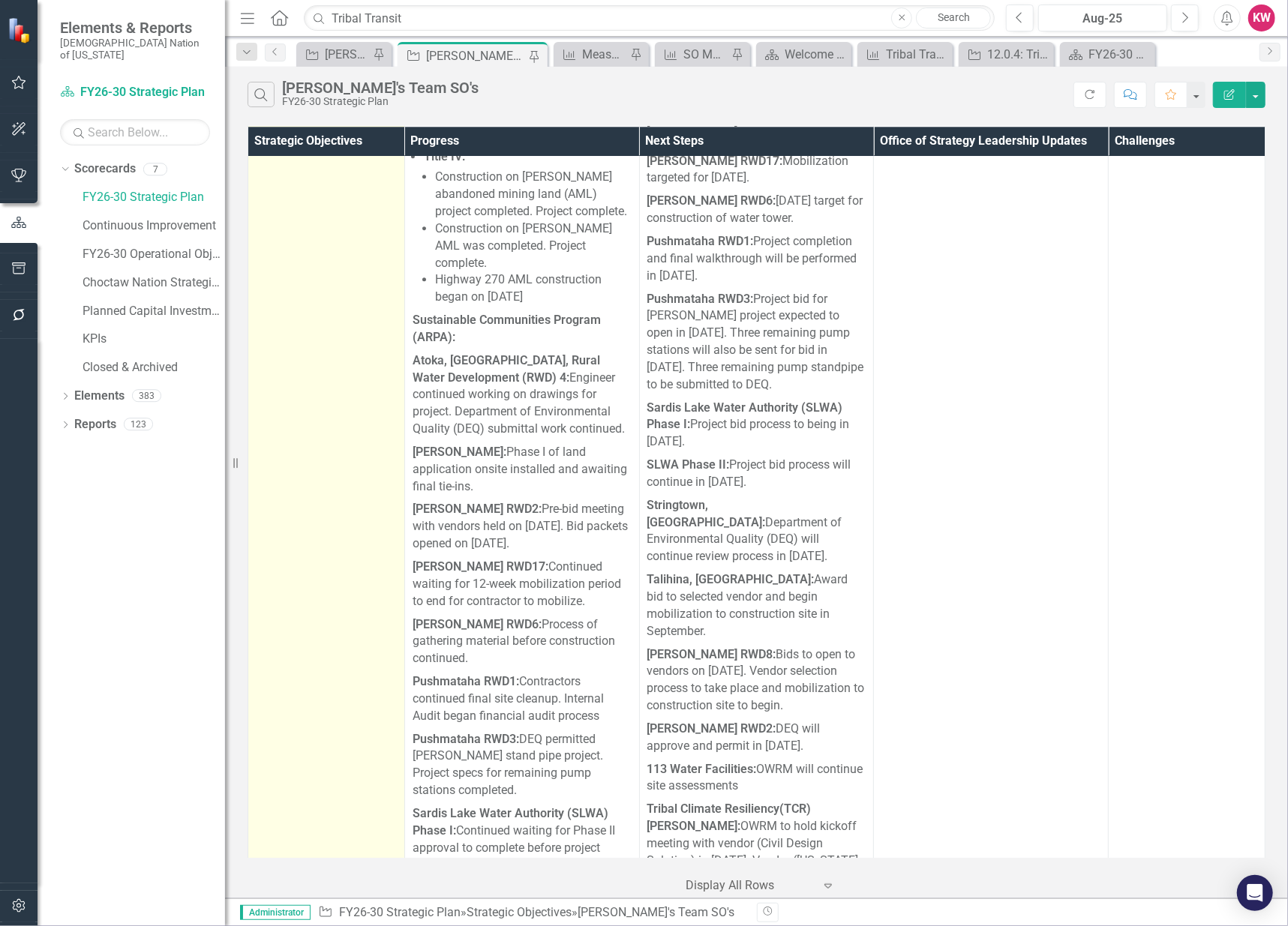
scroll to position [1584, 0]
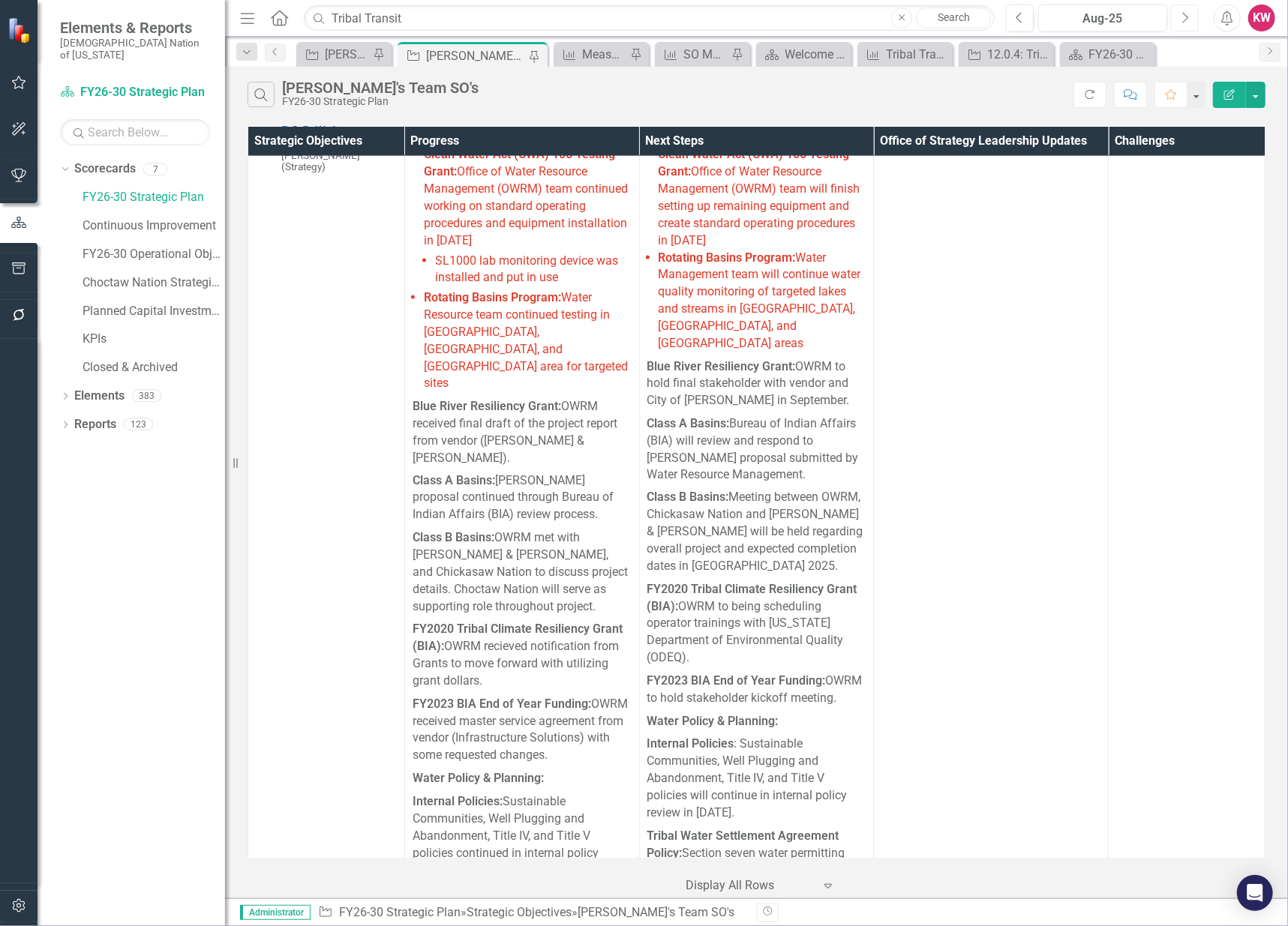
click at [1192, 9] on button "Next" at bounding box center [1184, 18] width 27 height 27
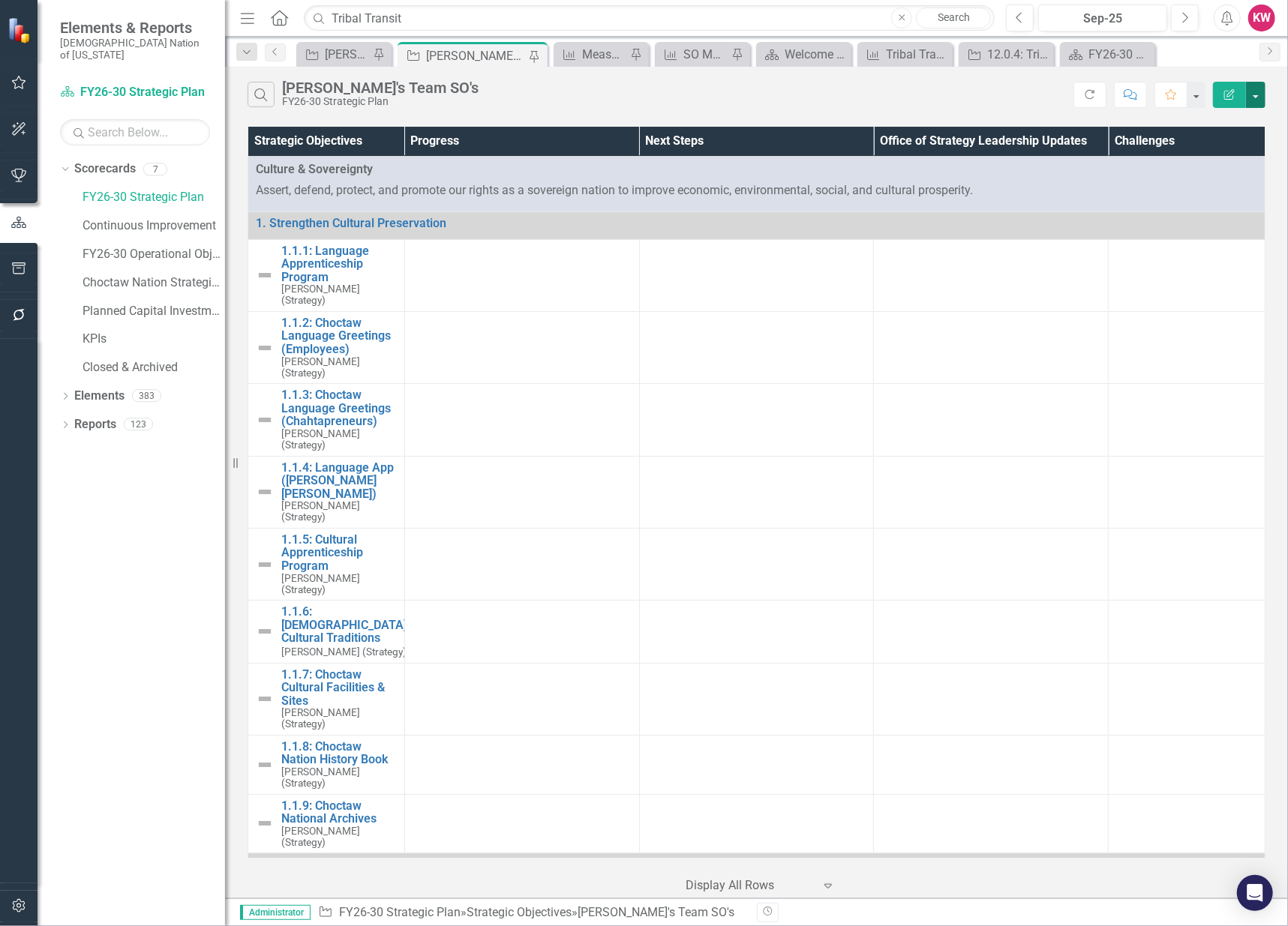
click at [1260, 99] on button "button" at bounding box center [1256, 95] width 20 height 27
click at [1233, 182] on link "Excel Export to Excel" at bounding box center [1206, 180] width 118 height 27
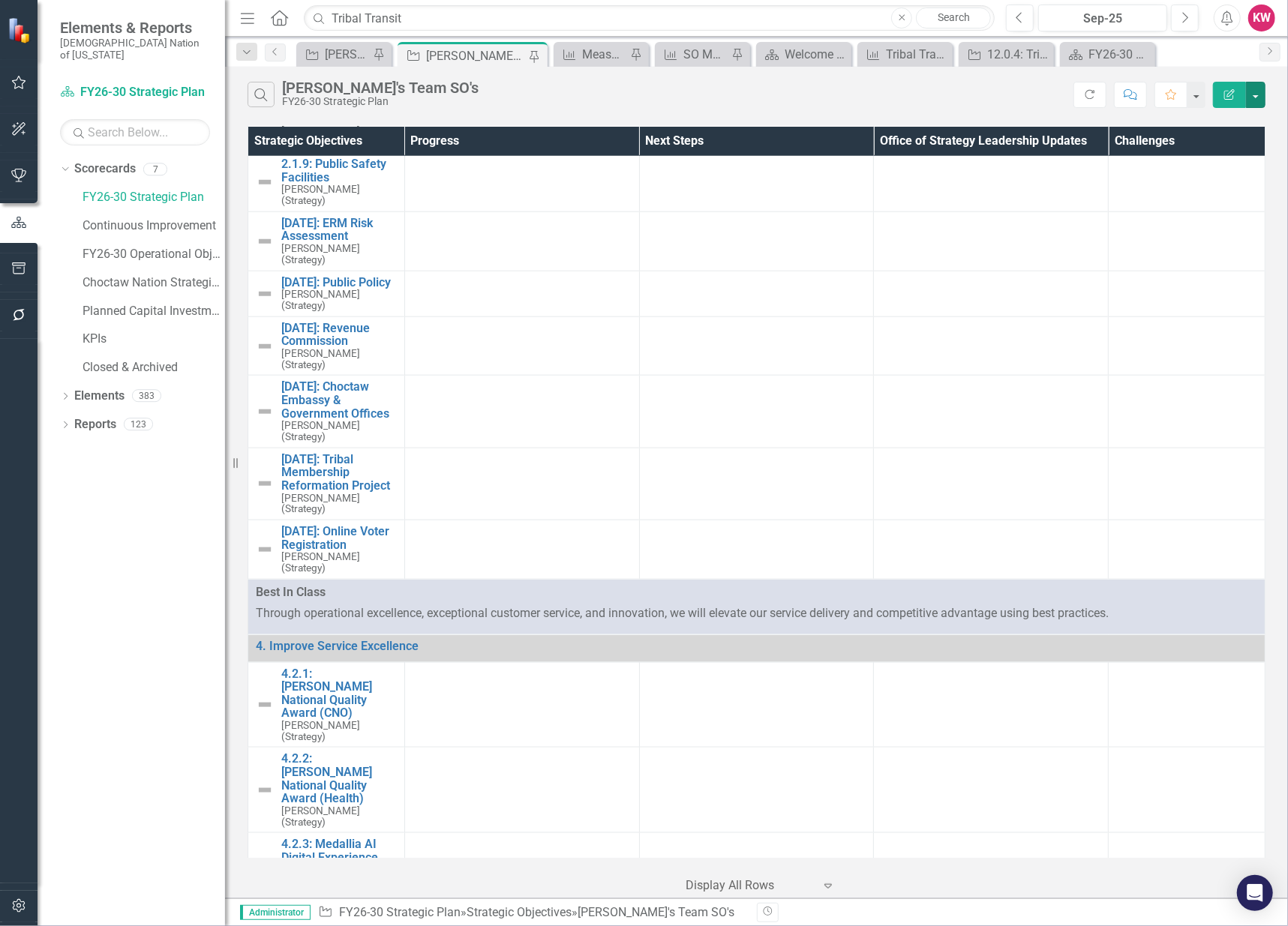
scroll to position [1083, 0]
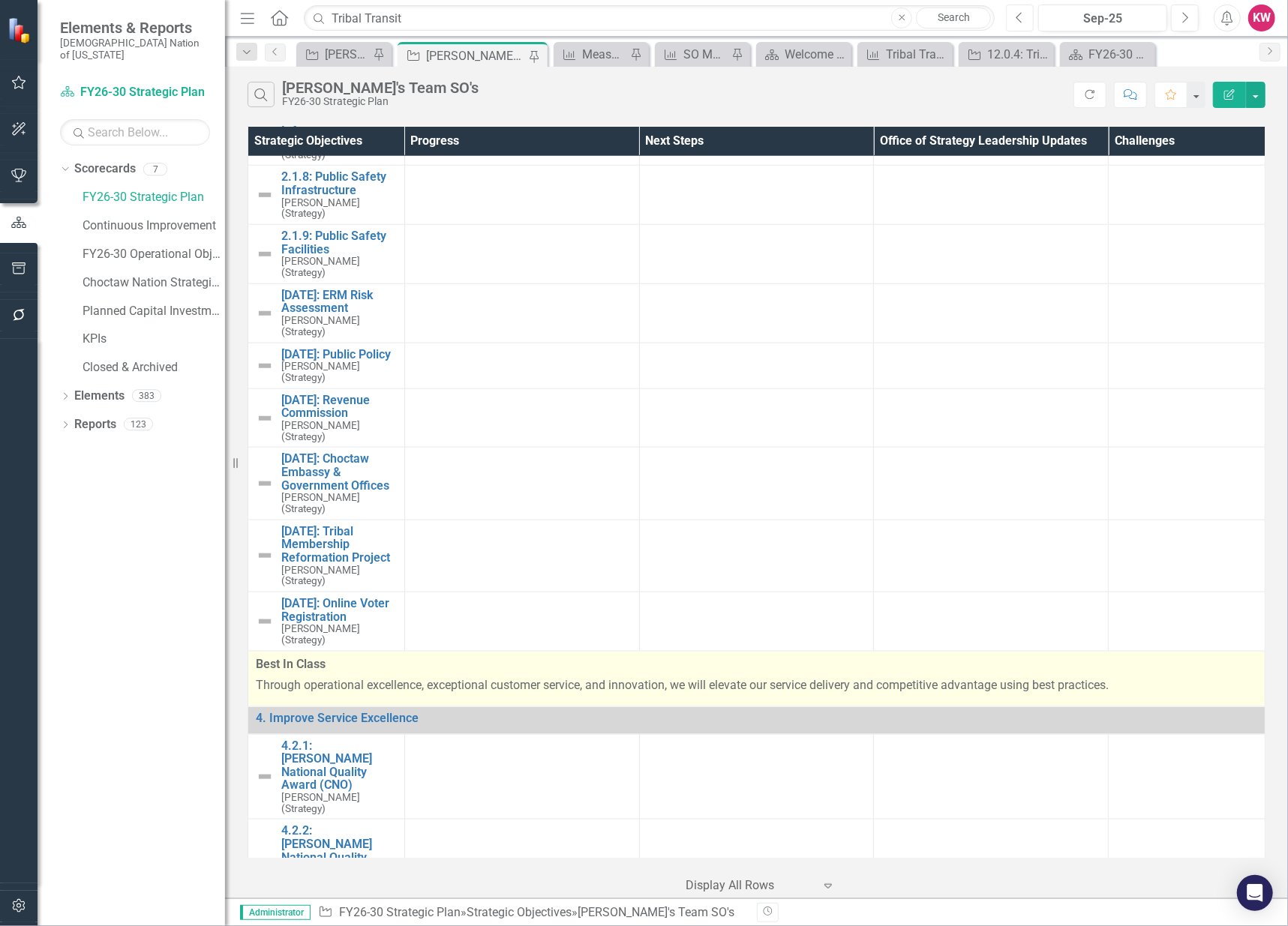
drag, startPoint x: 1024, startPoint y: 12, endPoint x: 974, endPoint y: 496, distance: 486.6
click at [1024, 12] on icon "Previous" at bounding box center [1020, 18] width 9 height 13
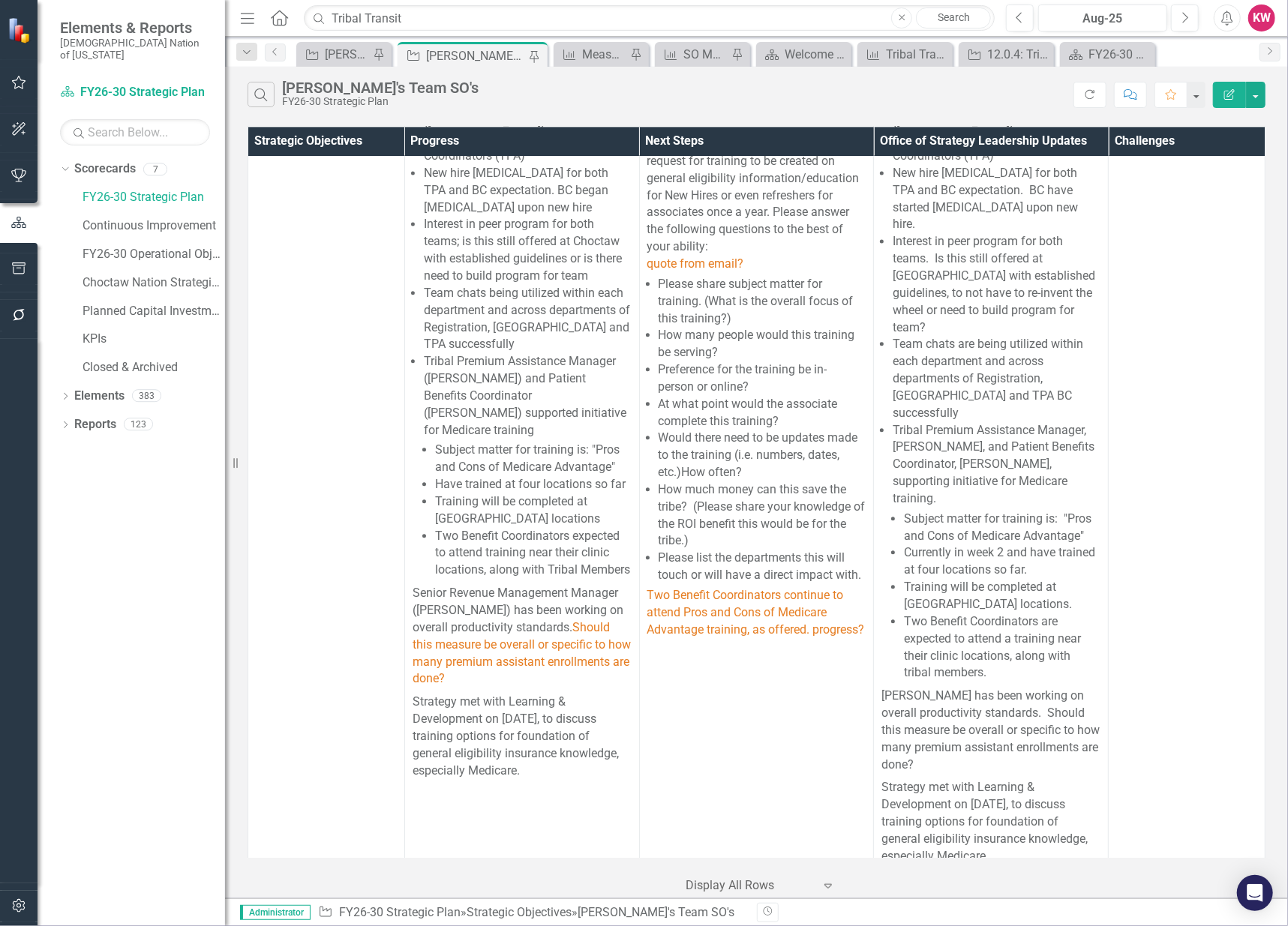
scroll to position [37174, 0]
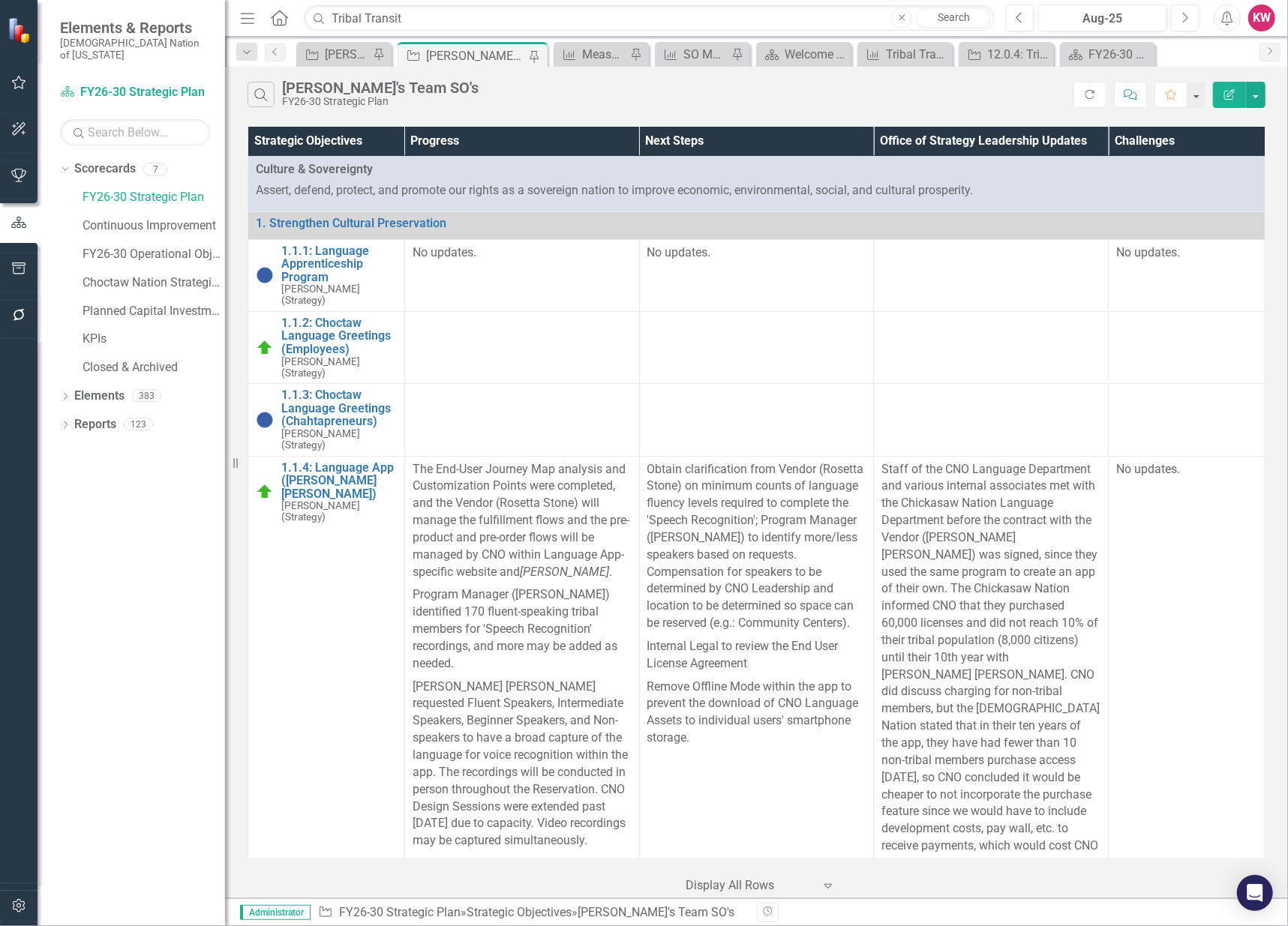
scroll to position [37174, 0]
